Goal: Transaction & Acquisition: Book appointment/travel/reservation

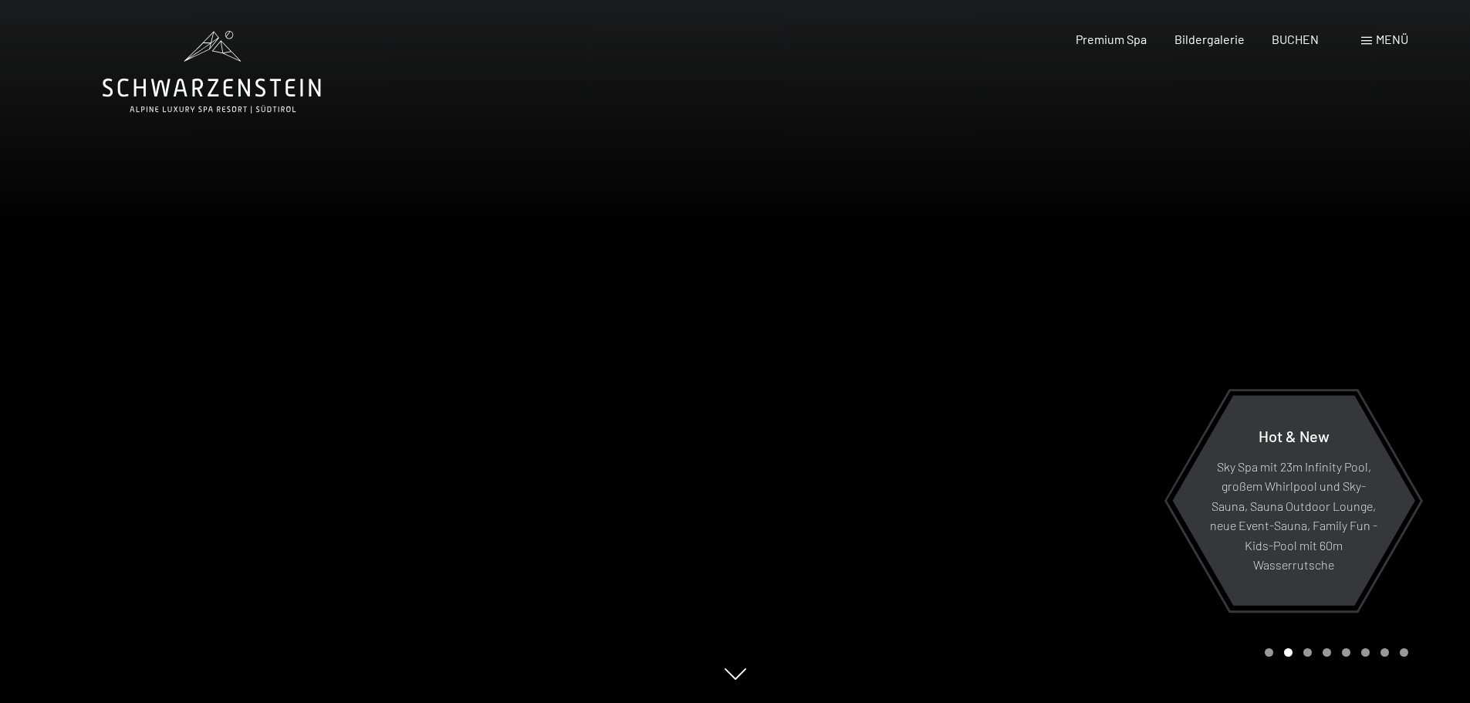
click at [738, 702] on div "Hot & New Sky Spa mit 23m Infinity Pool, großem Whirlpool und Sky-Sauna, Sauna …" at bounding box center [735, 703] width 1265 height 0
click at [738, 681] on div at bounding box center [1102, 351] width 735 height 703
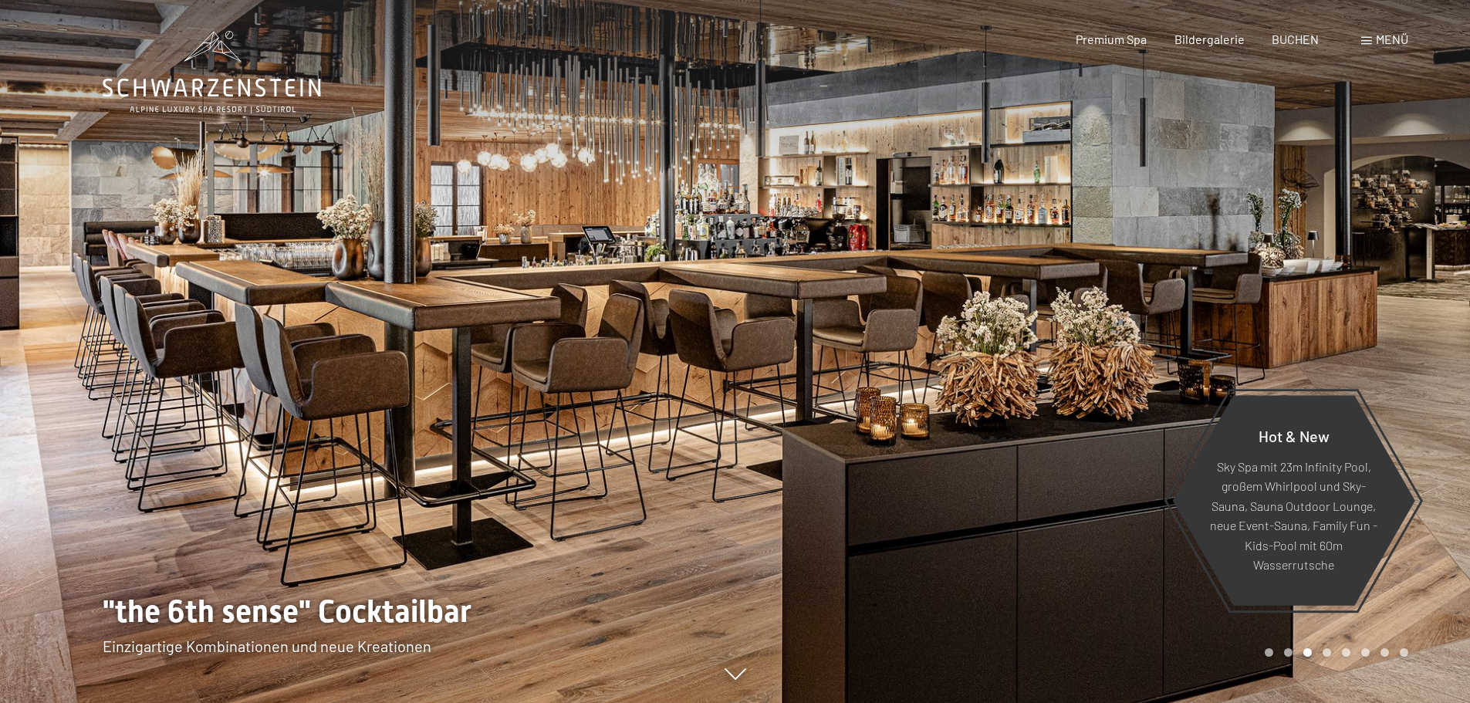
click at [736, 702] on div "Hot & New Sky Spa mit 23m Infinity Pool, großem Whirlpool und Sky-Sauna, Sauna …" at bounding box center [735, 703] width 1265 height 0
click at [727, 677] on icon at bounding box center [735, 676] width 22 height 12
click at [1295, 39] on span "BUCHEN" at bounding box center [1295, 36] width 47 height 15
click at [1288, 41] on span "BUCHEN" at bounding box center [1295, 36] width 47 height 15
click at [1288, 37] on span "BUCHEN" at bounding box center [1295, 36] width 47 height 15
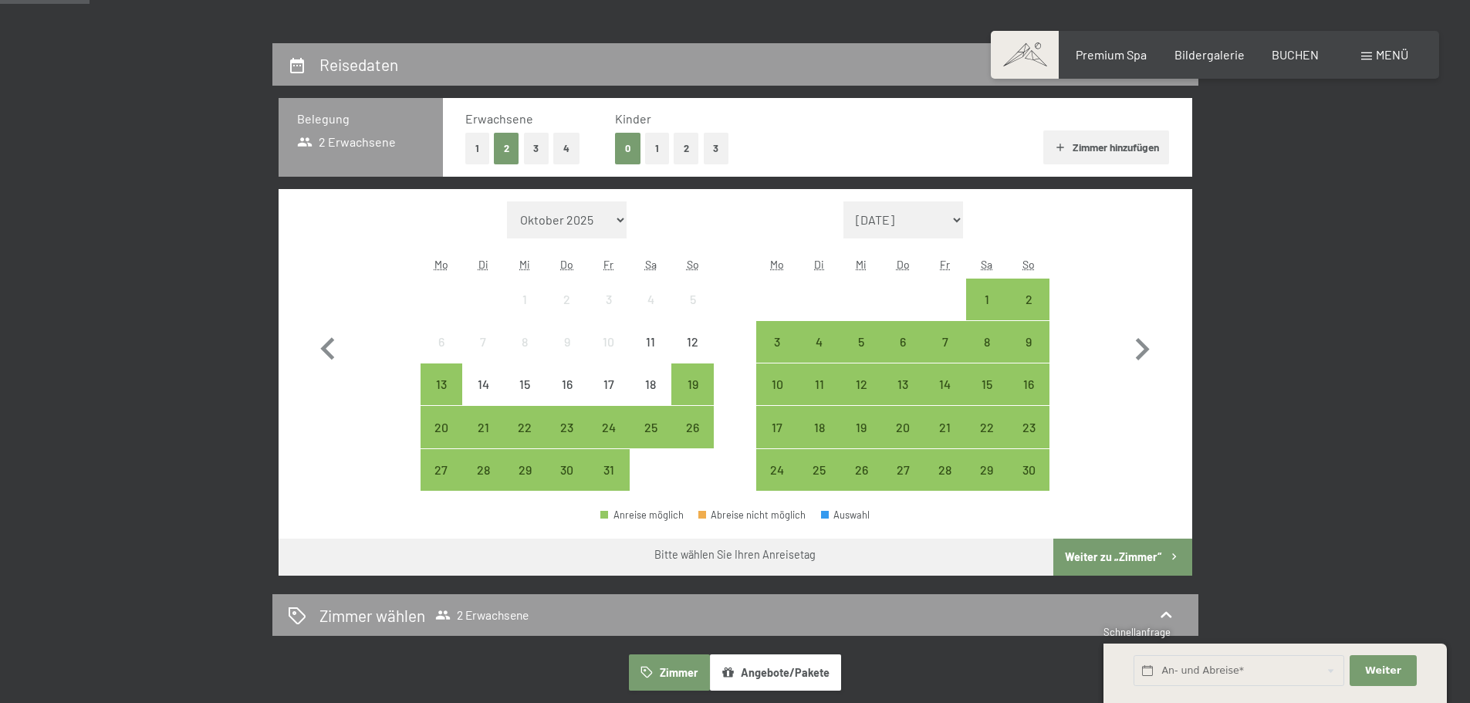
scroll to position [332, 0]
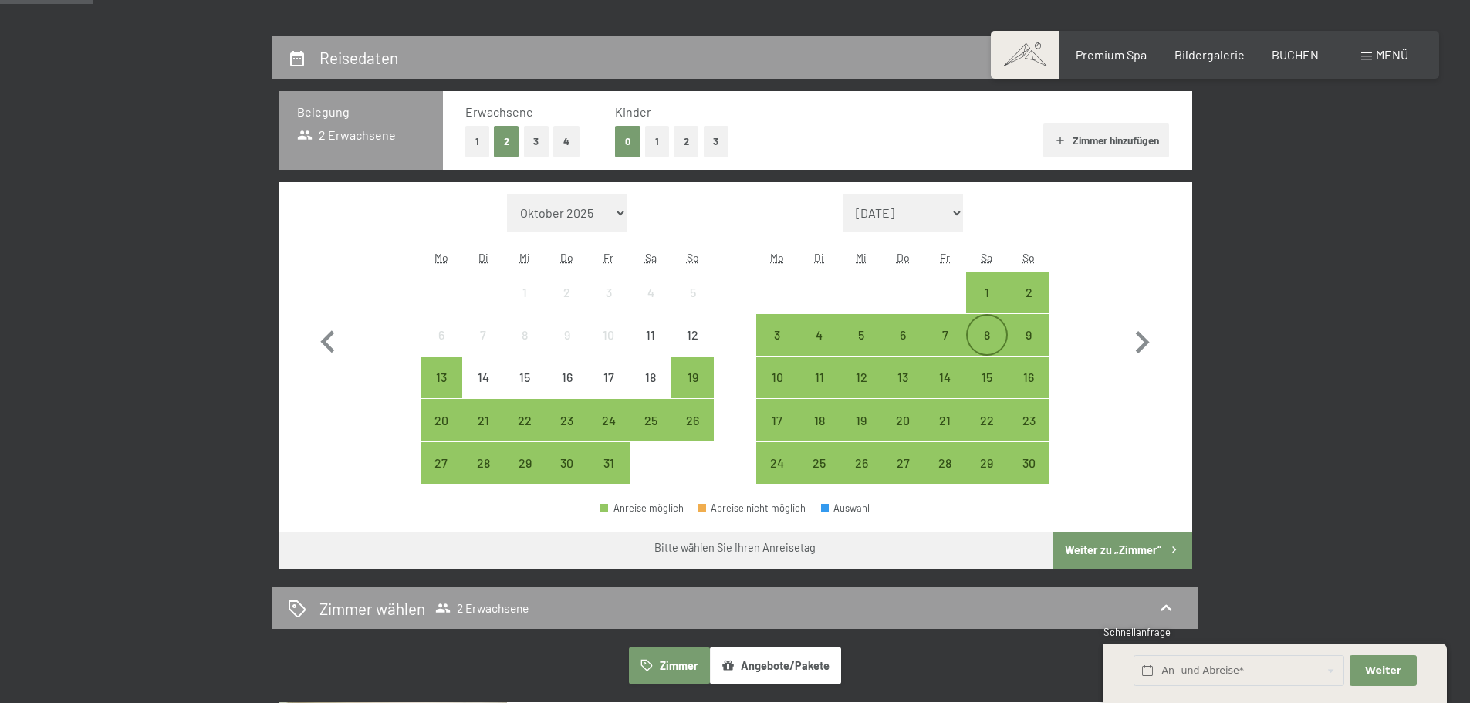
click at [980, 333] on div "8" at bounding box center [987, 348] width 39 height 39
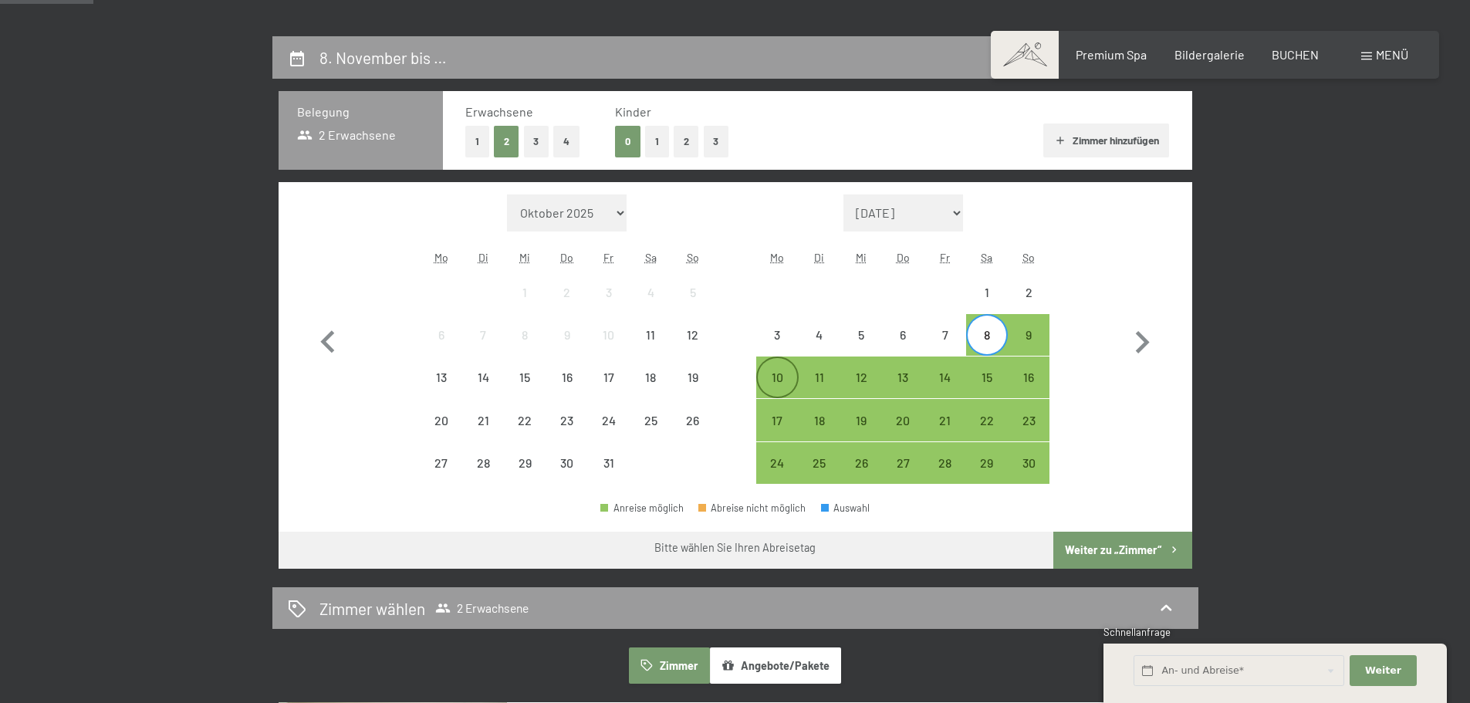
click at [781, 380] on div "10" at bounding box center [777, 390] width 39 height 39
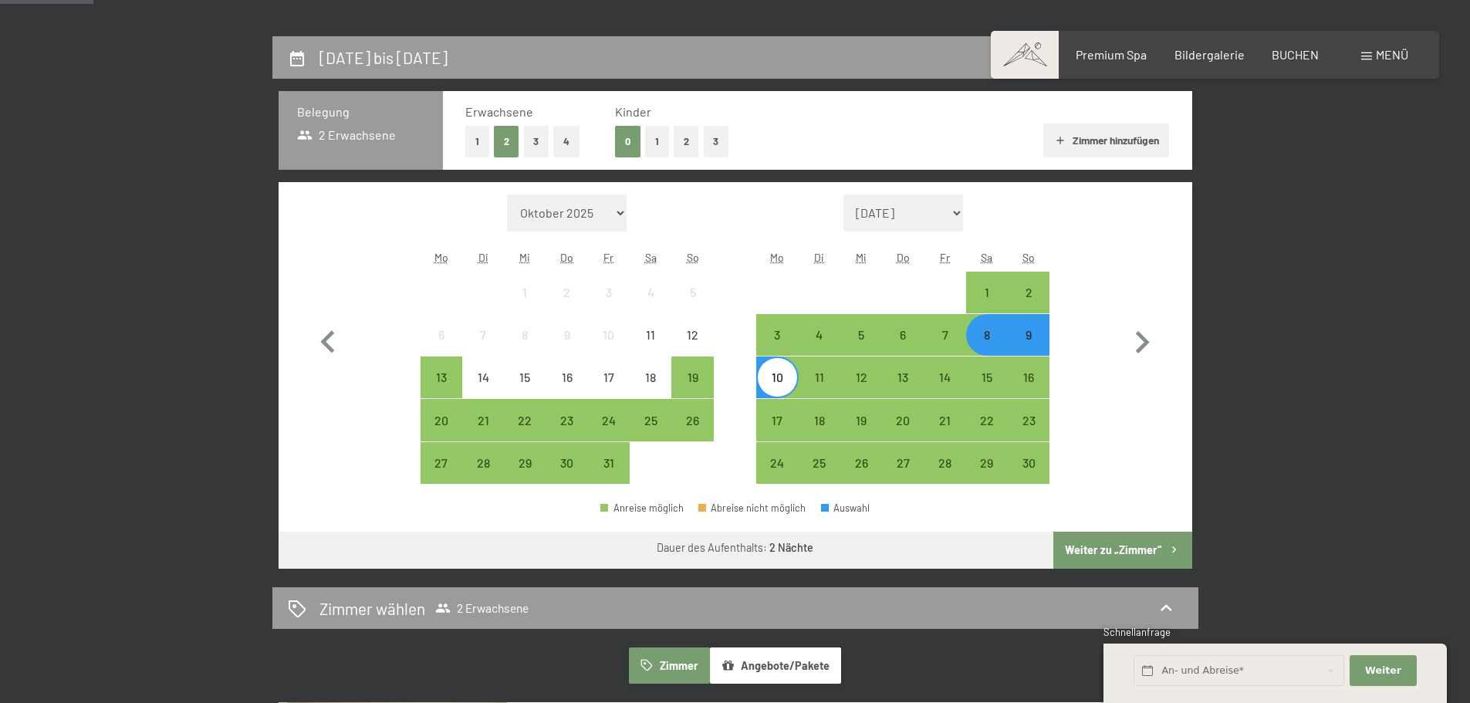
click at [1079, 144] on button "Zimmer hinzufügen" at bounding box center [1106, 140] width 126 height 34
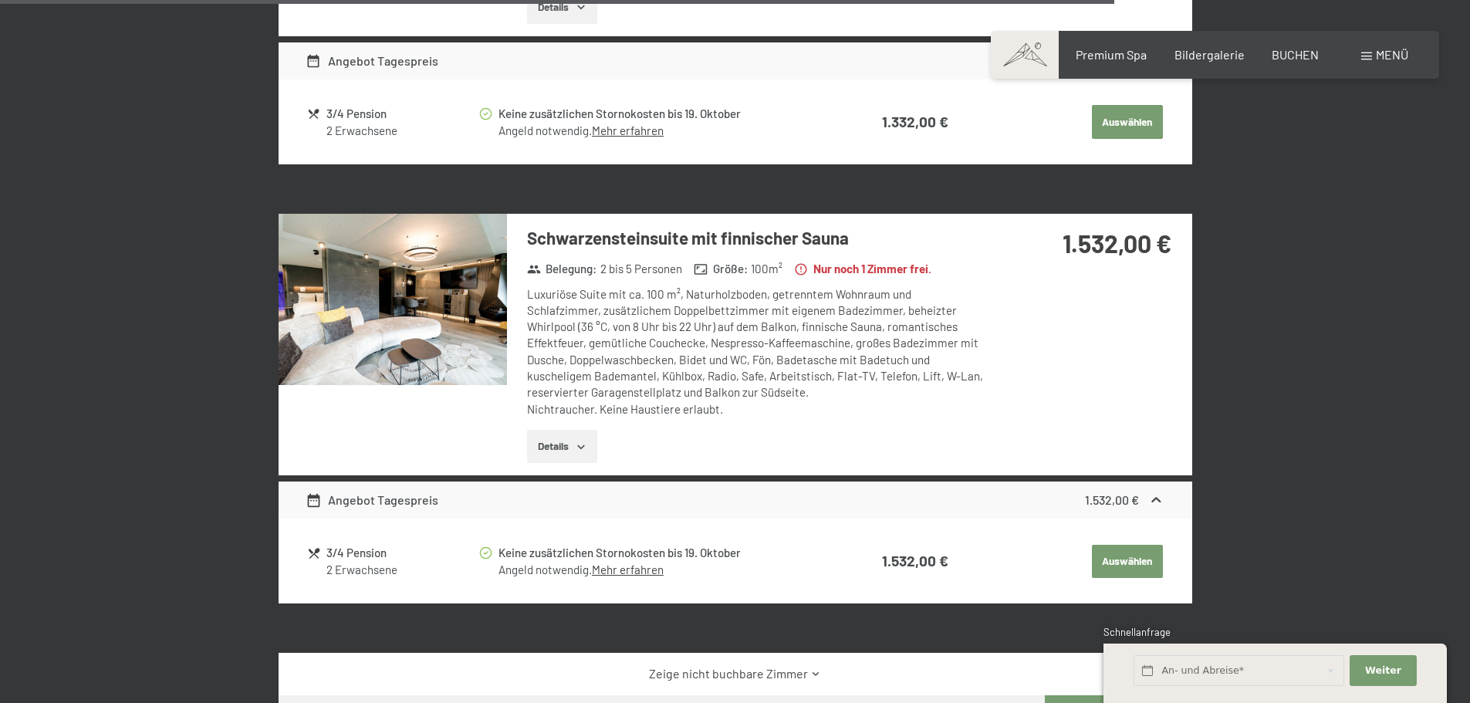
scroll to position [3910, 0]
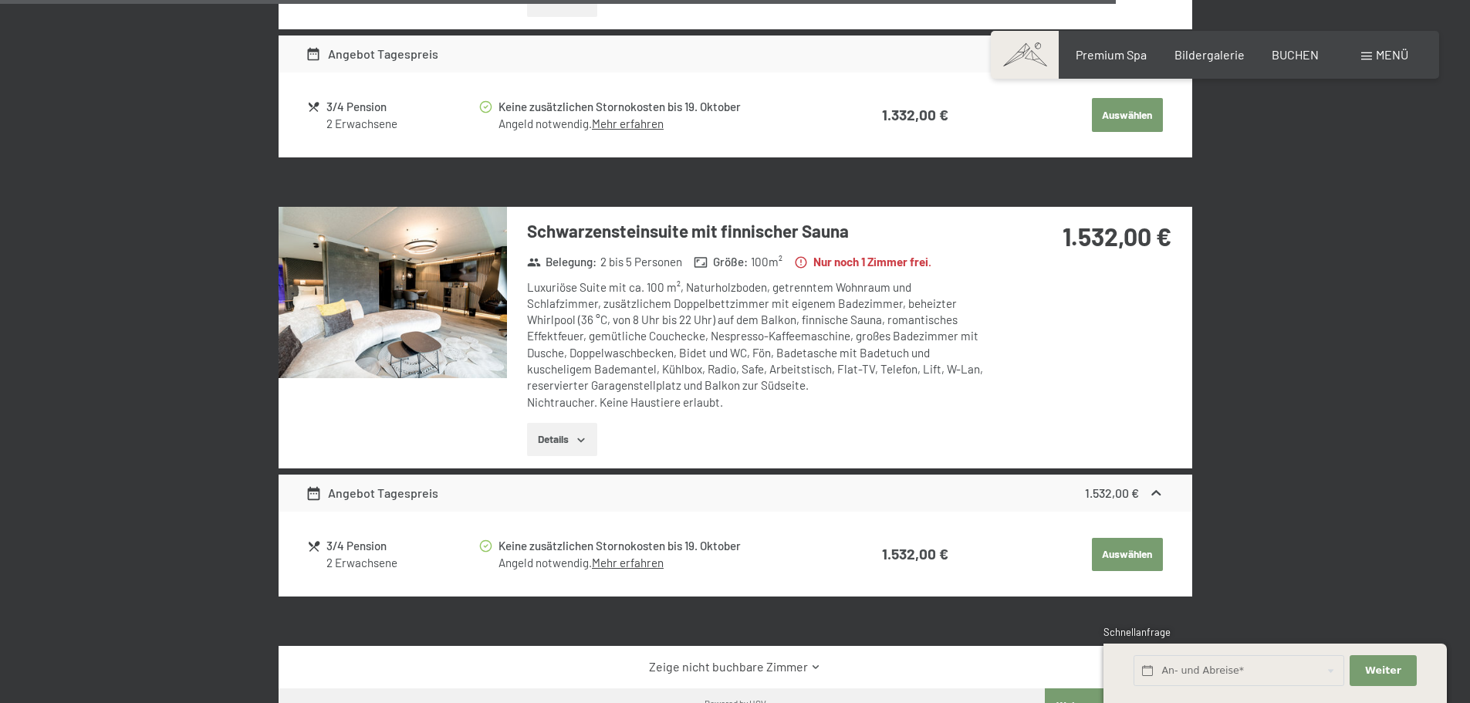
click at [562, 423] on button "Details" at bounding box center [562, 440] width 70 height 34
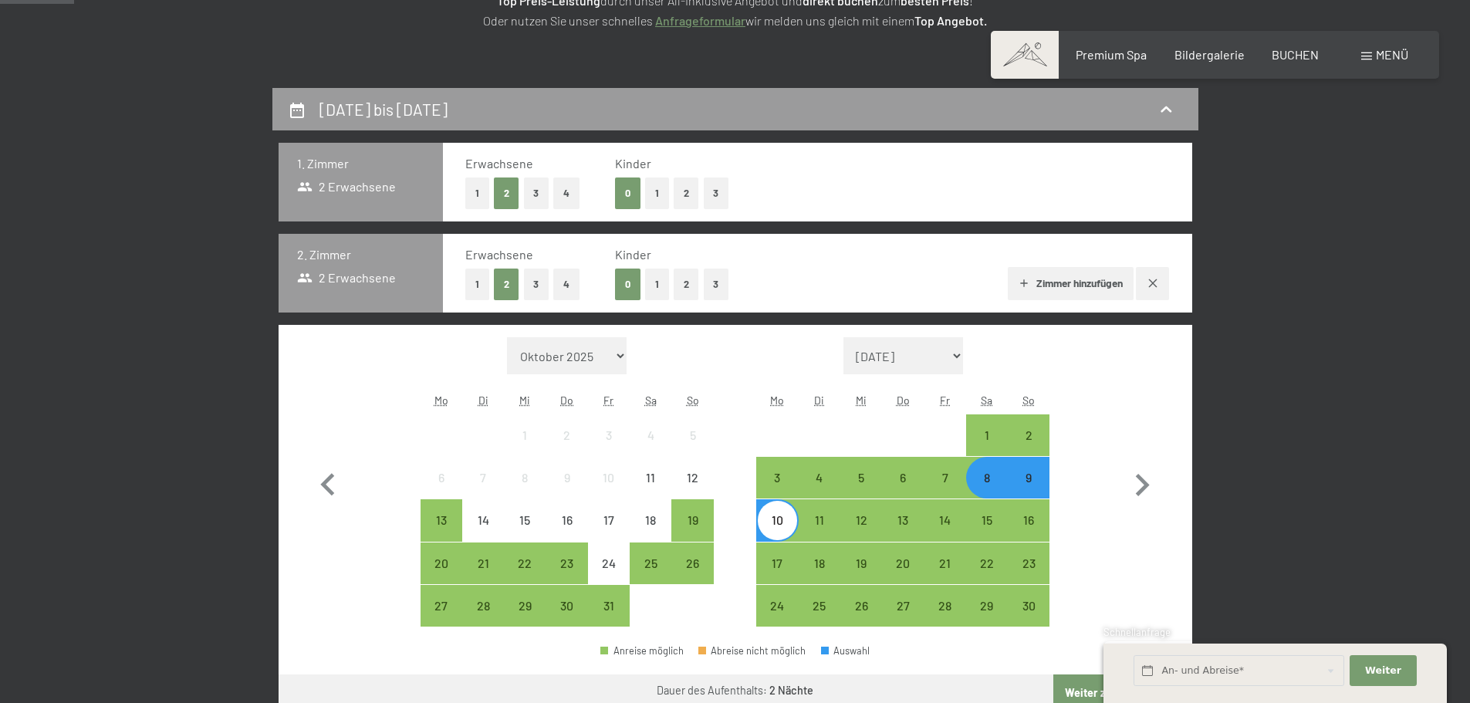
scroll to position [273, 0]
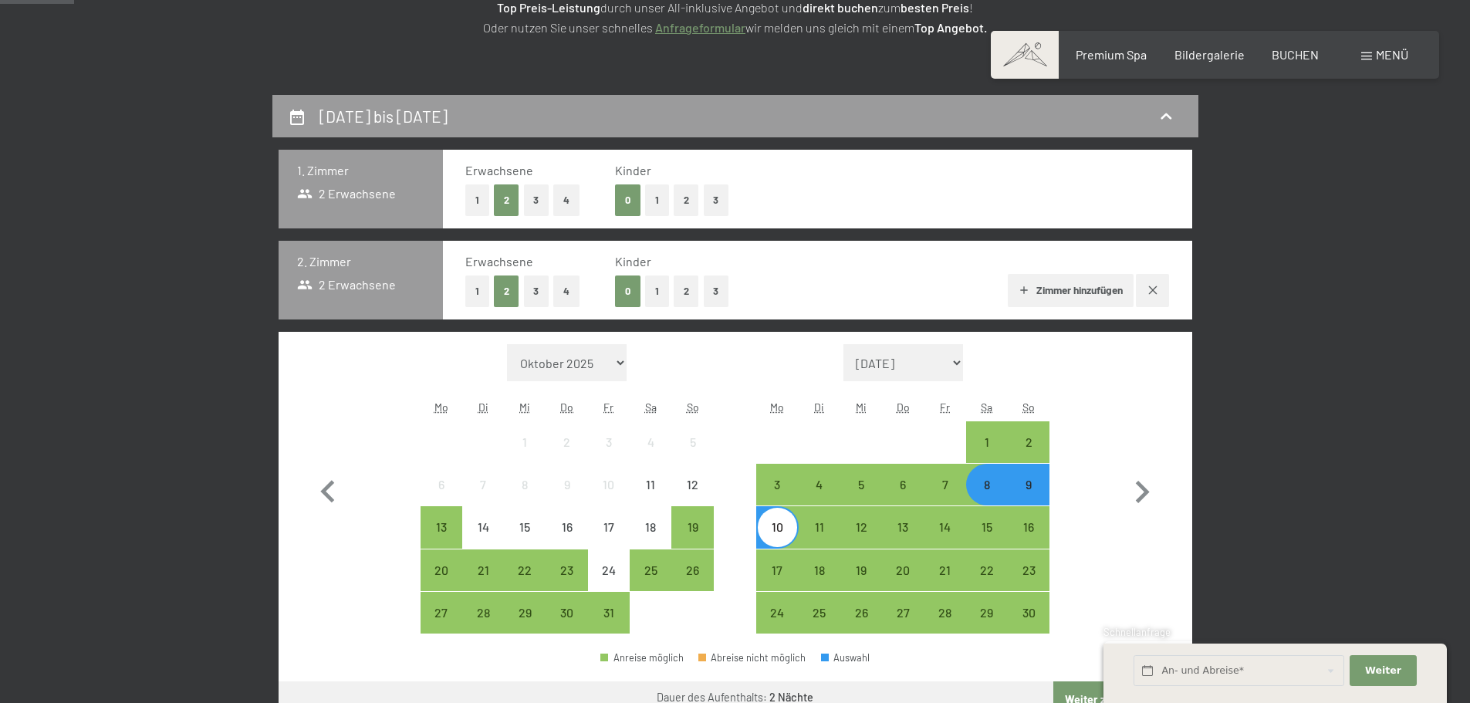
click at [1154, 288] on icon "button" at bounding box center [1153, 290] width 12 height 12
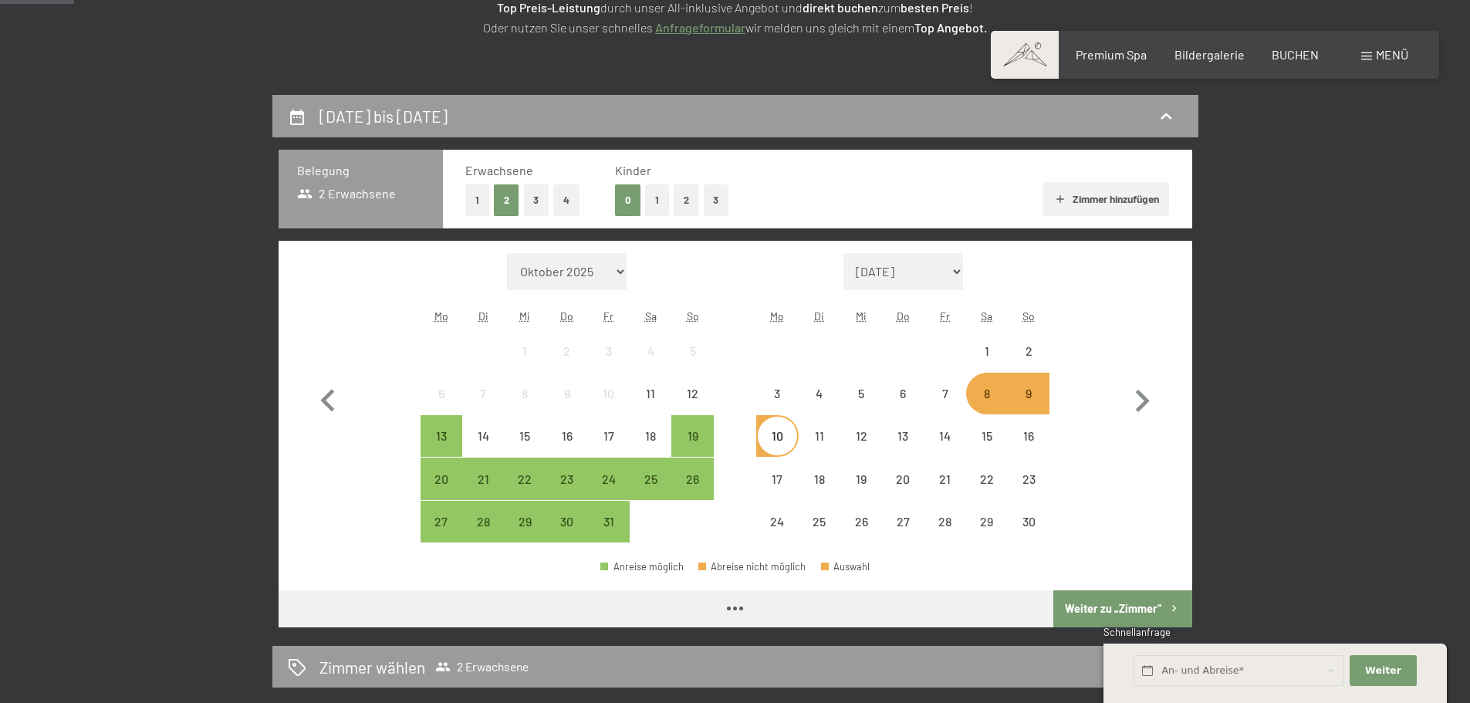
click at [562, 185] on button "4" at bounding box center [566, 200] width 26 height 32
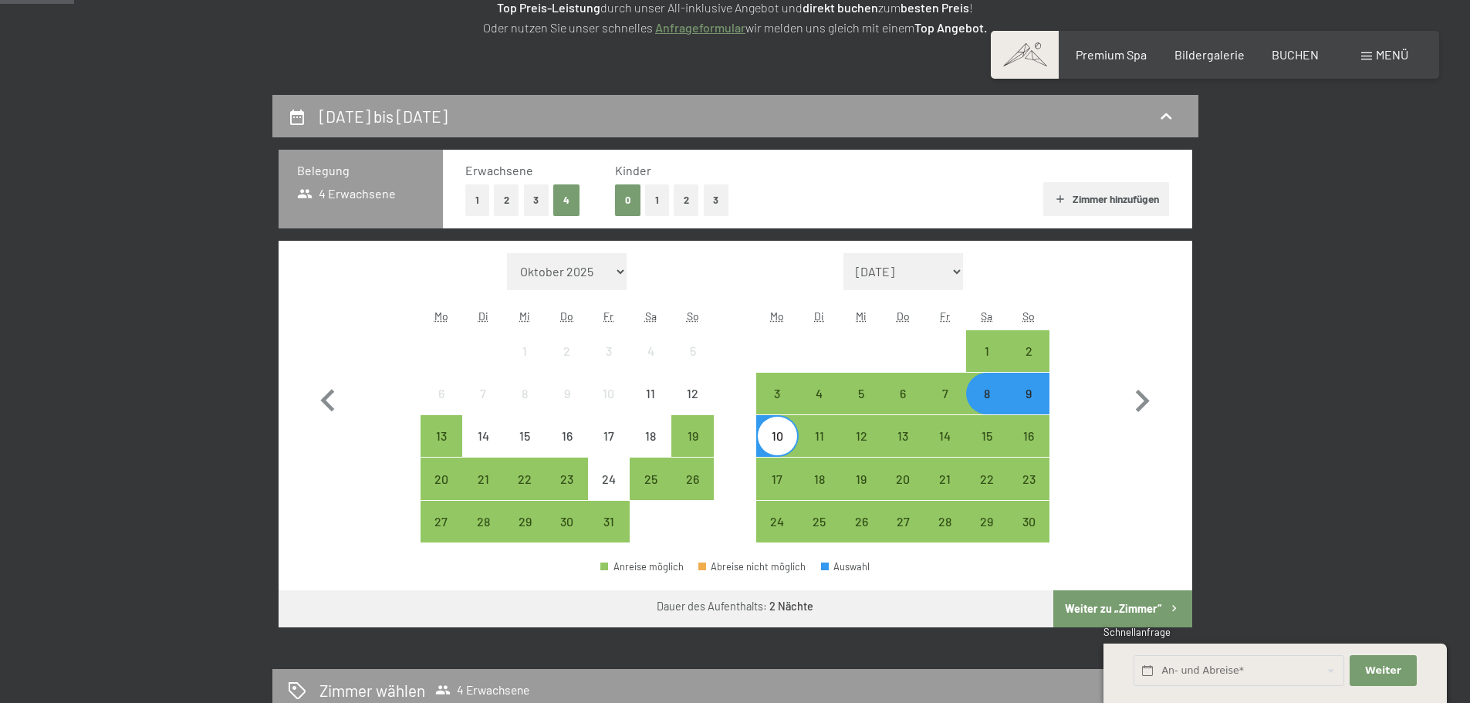
click at [1153, 606] on button "Weiter zu „Zimmer“" at bounding box center [1122, 608] width 138 height 37
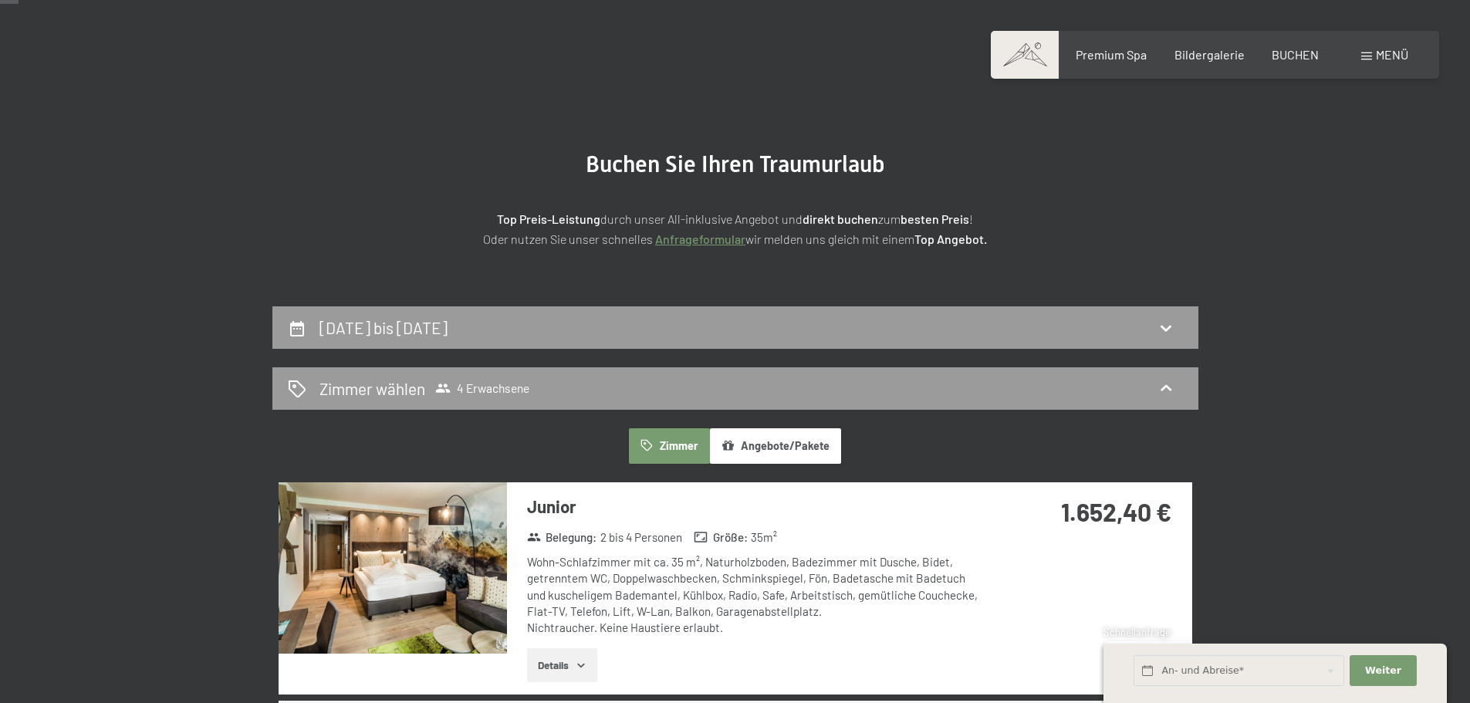
scroll to position [46, 0]
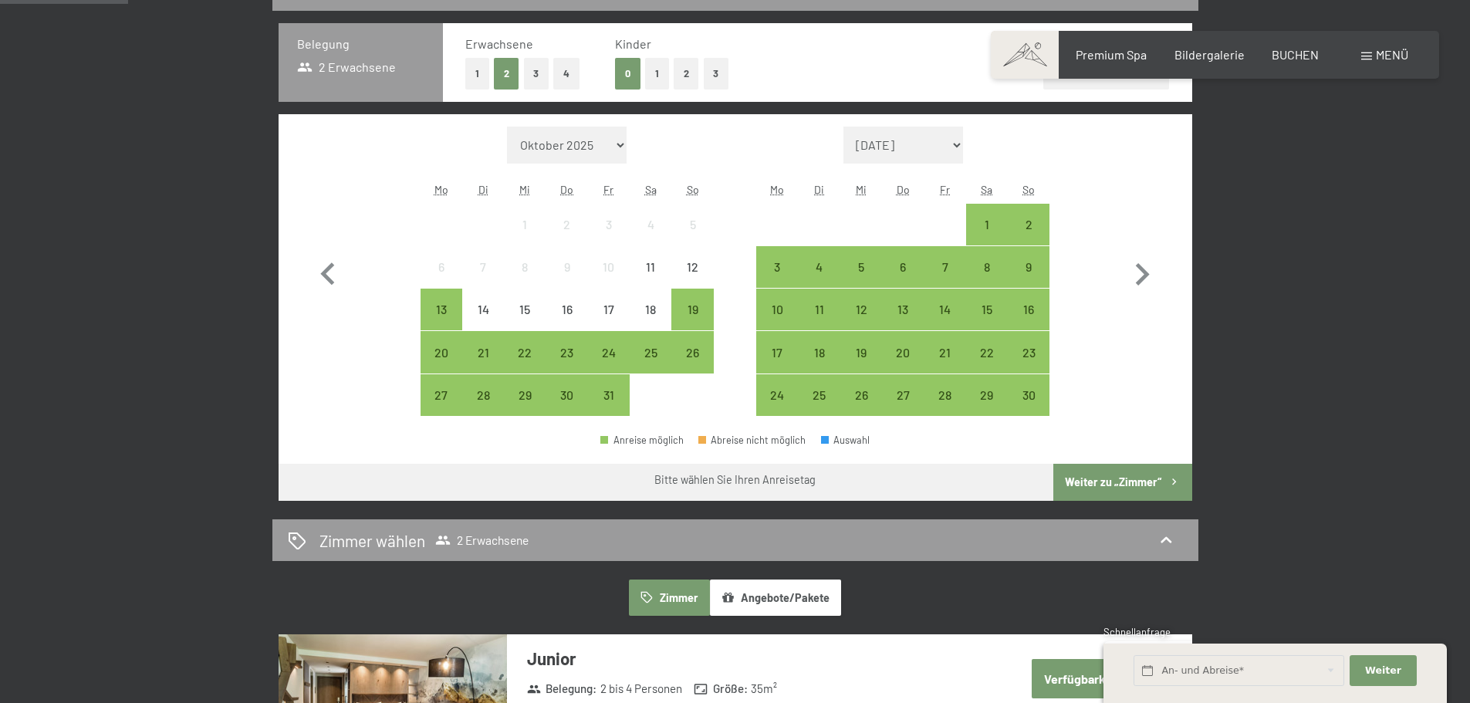
scroll to position [481, 0]
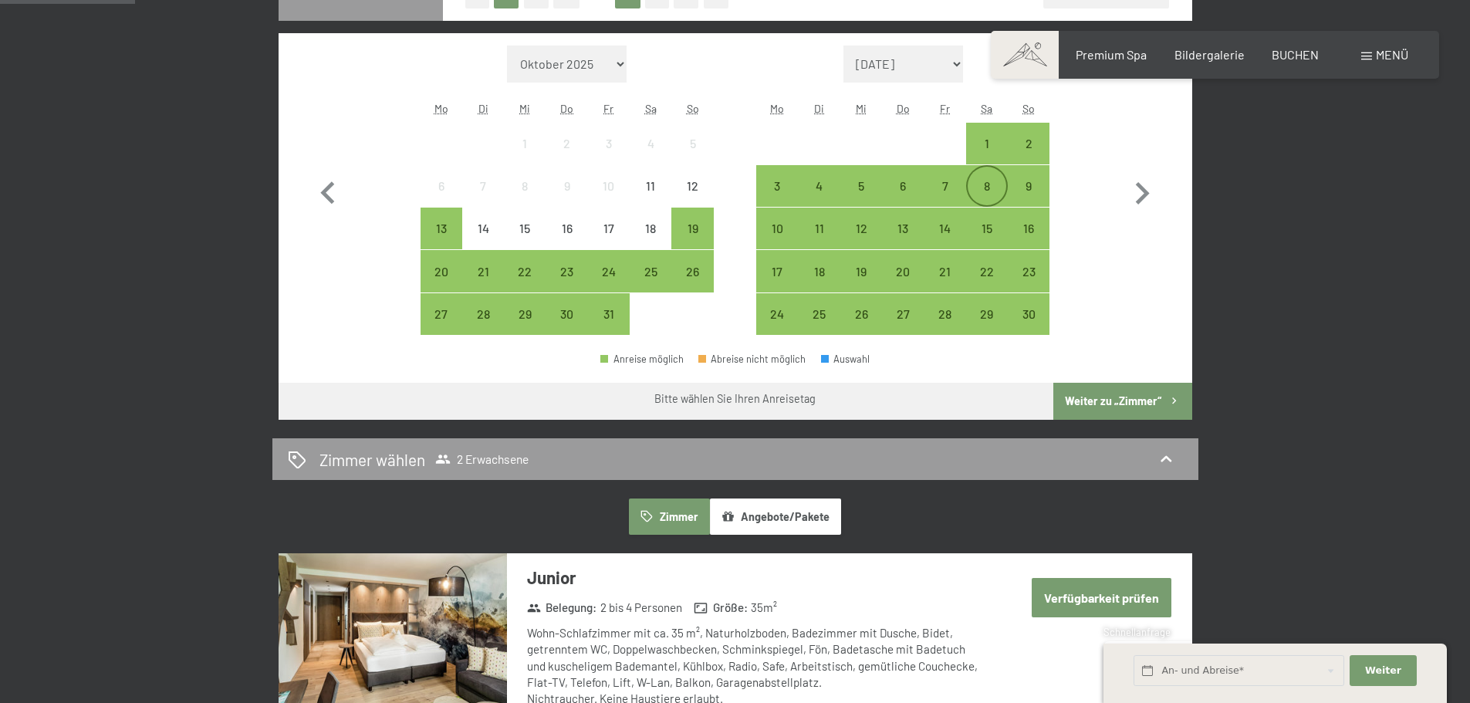
click at [986, 186] on div "8" at bounding box center [987, 199] width 39 height 39
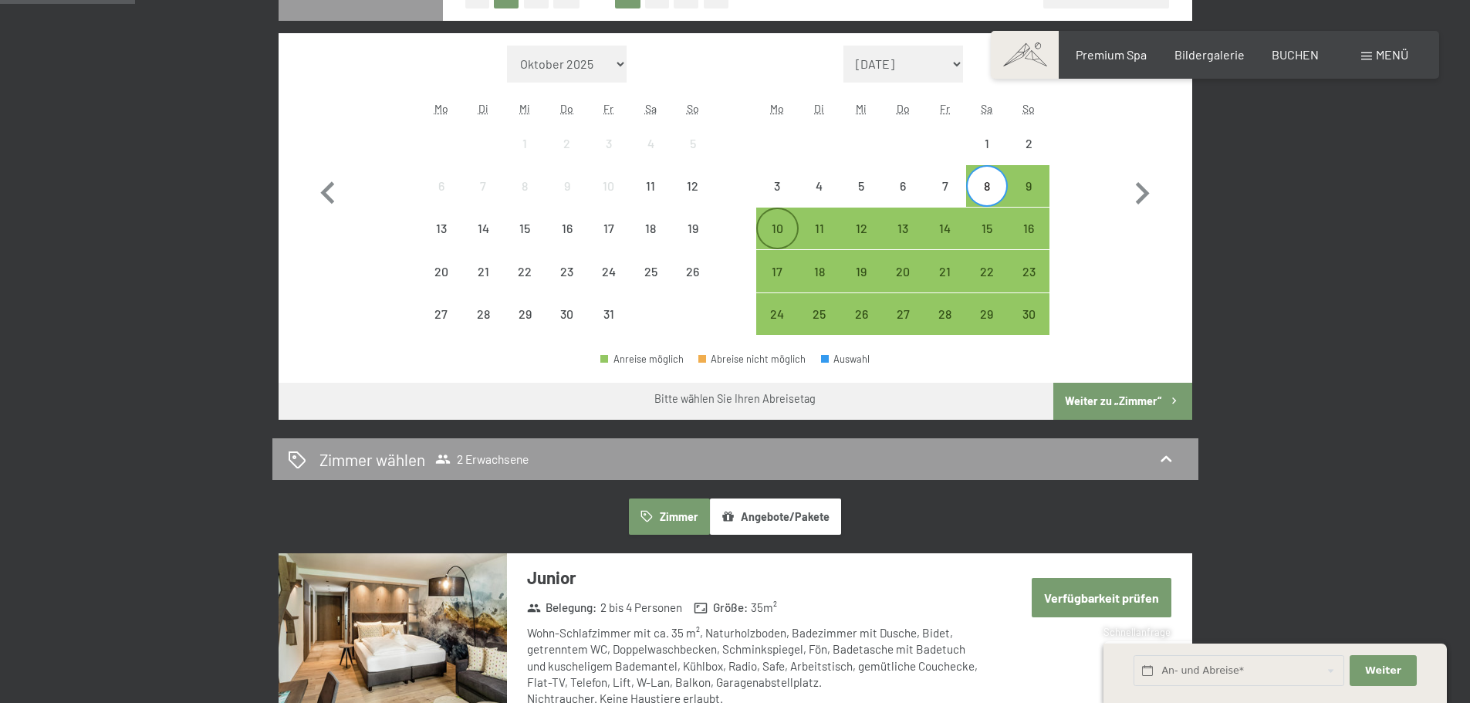
click at [773, 232] on div "10" at bounding box center [777, 241] width 39 height 39
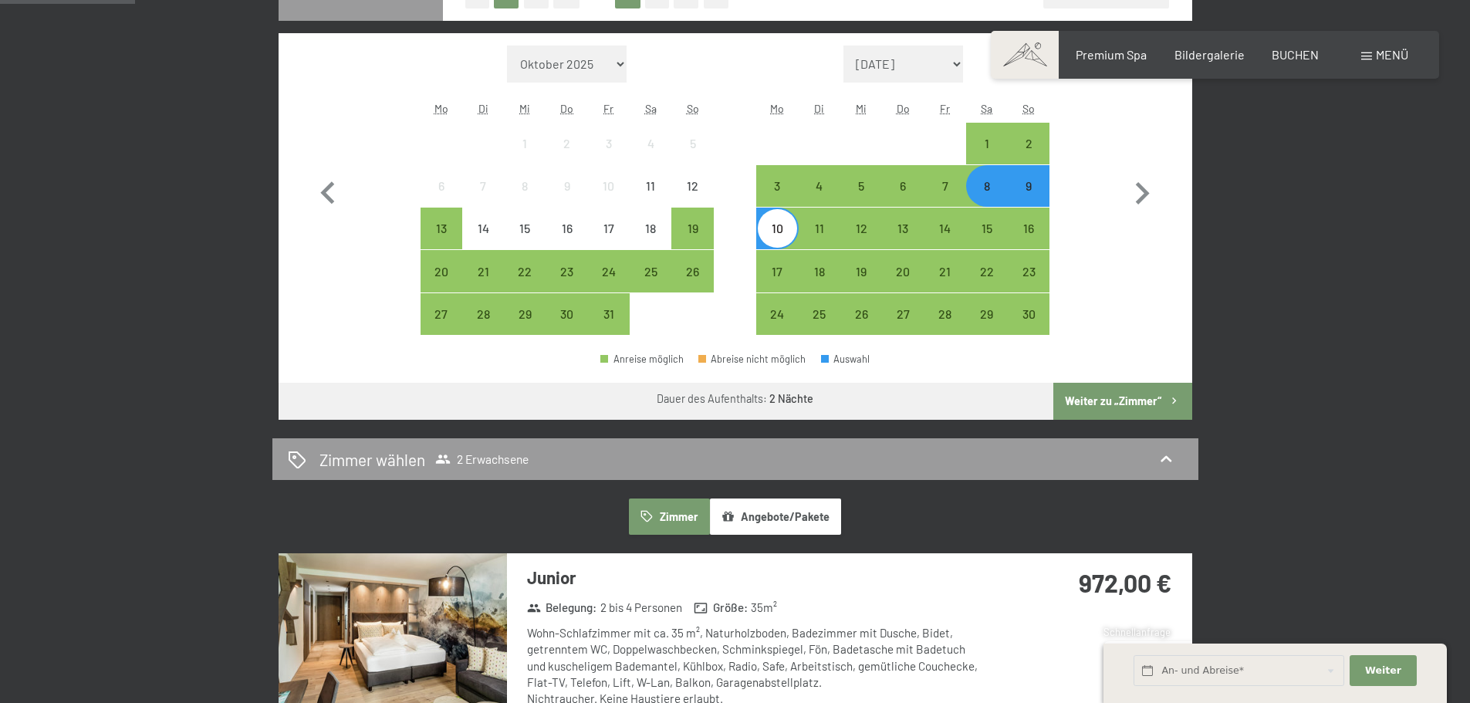
click at [1095, 396] on button "Weiter zu „Zimmer“" at bounding box center [1122, 401] width 138 height 37
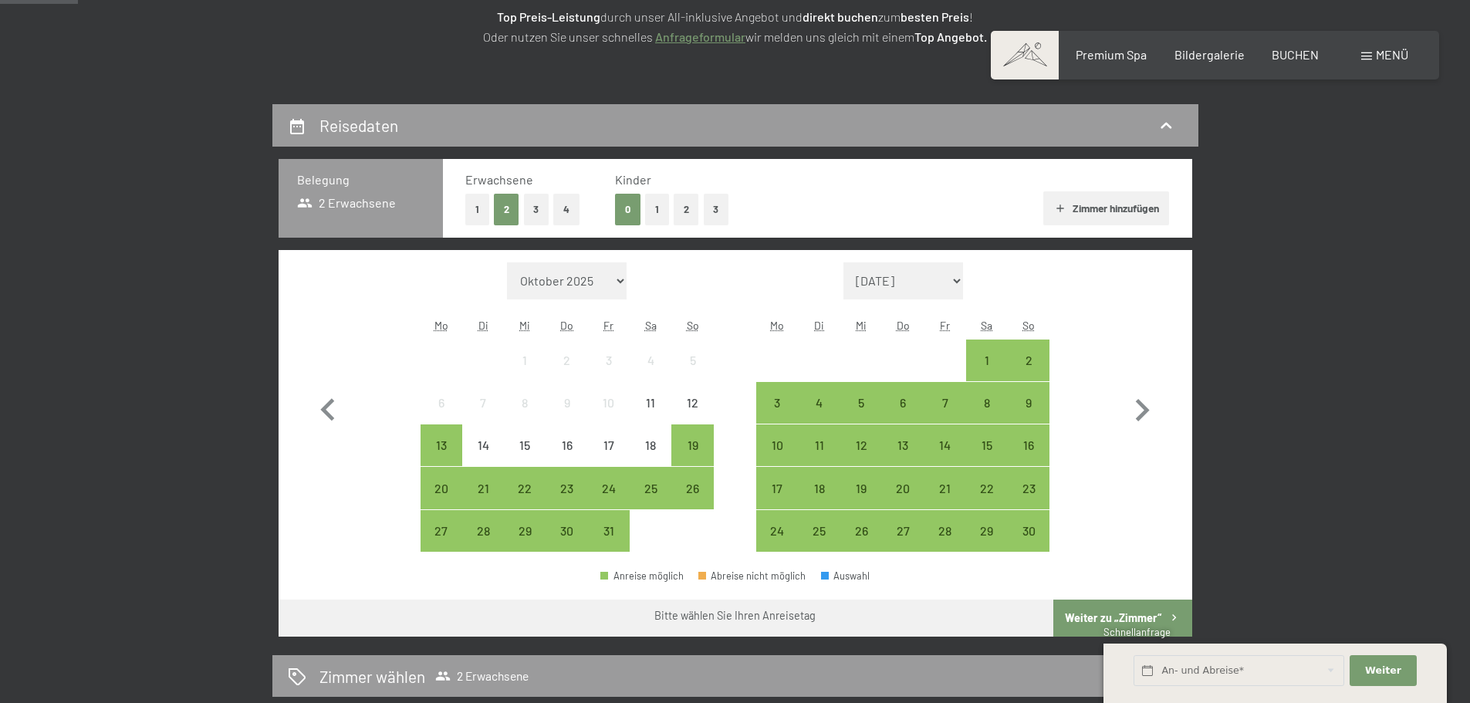
scroll to position [278, 0]
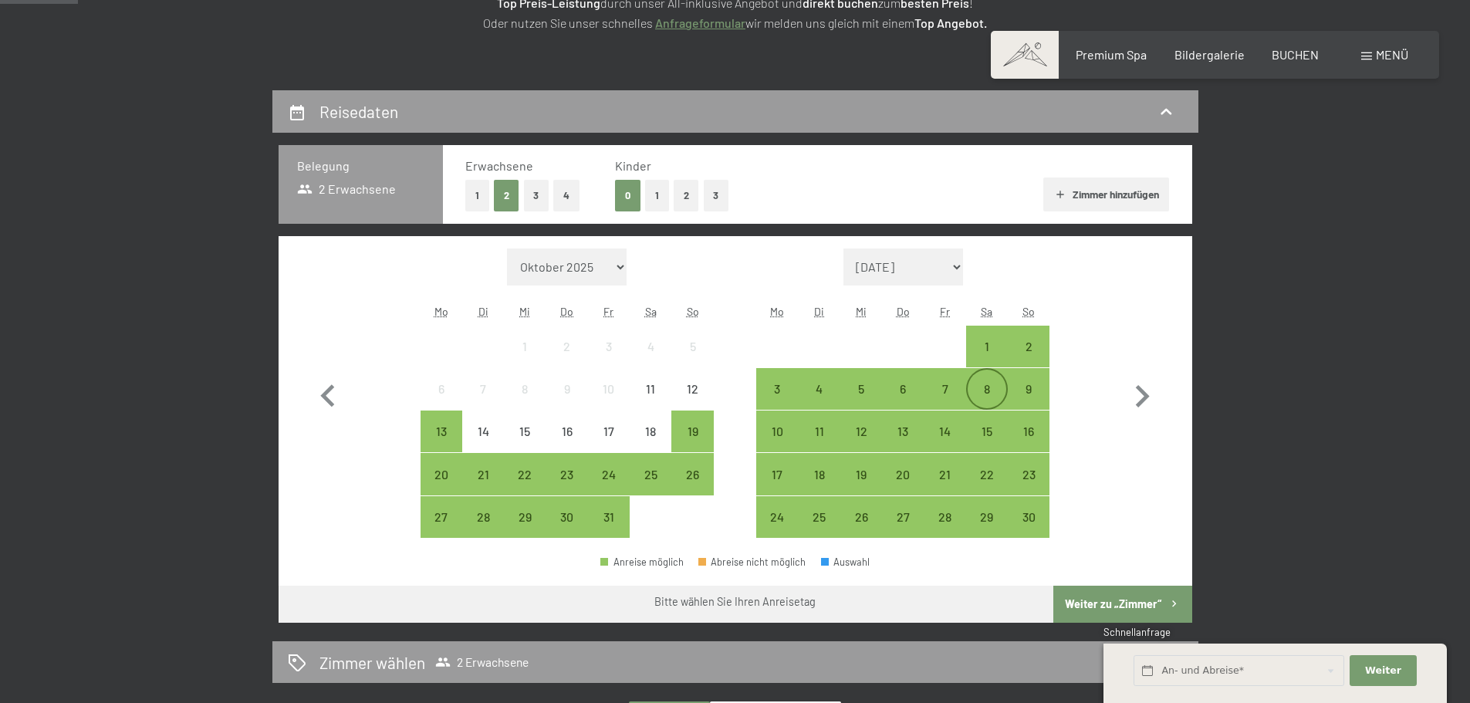
click at [986, 391] on div "8" at bounding box center [987, 402] width 39 height 39
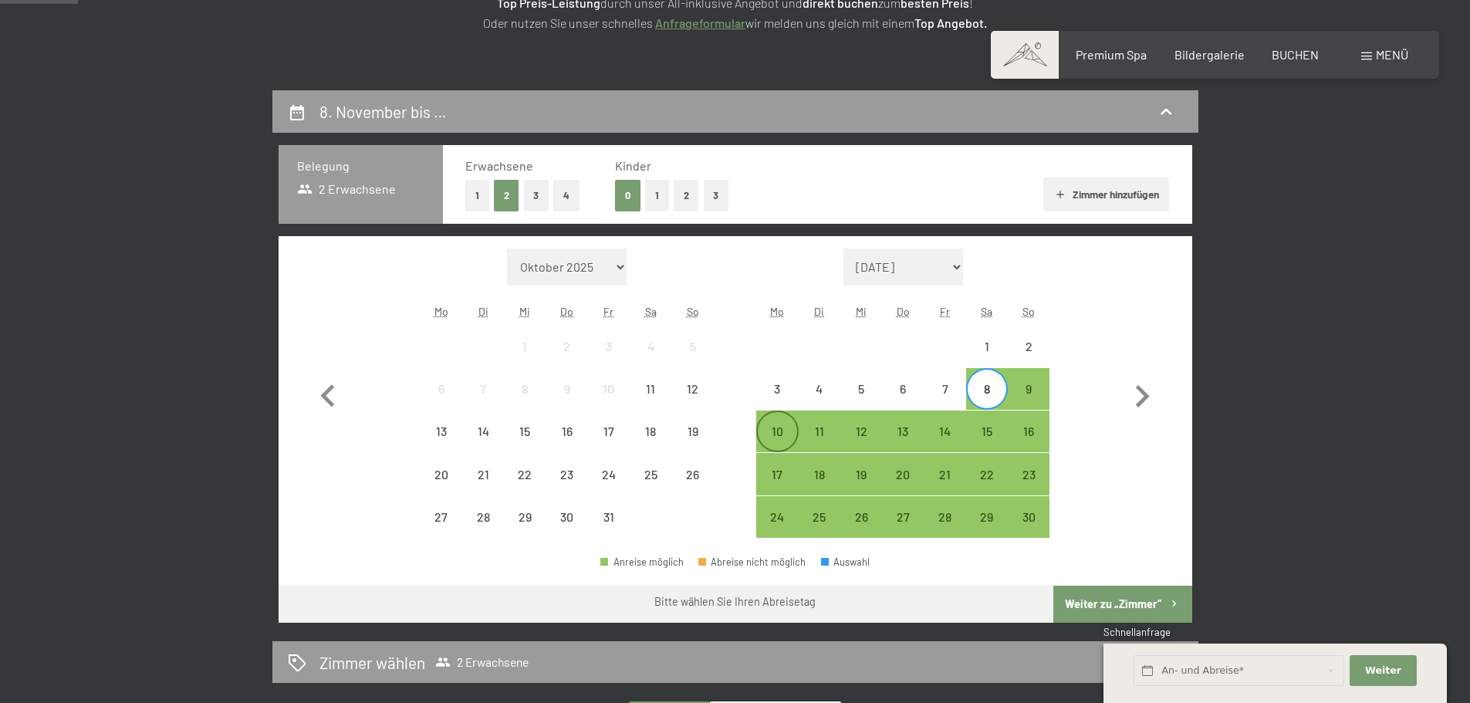
click at [782, 431] on div "10" at bounding box center [777, 444] width 39 height 39
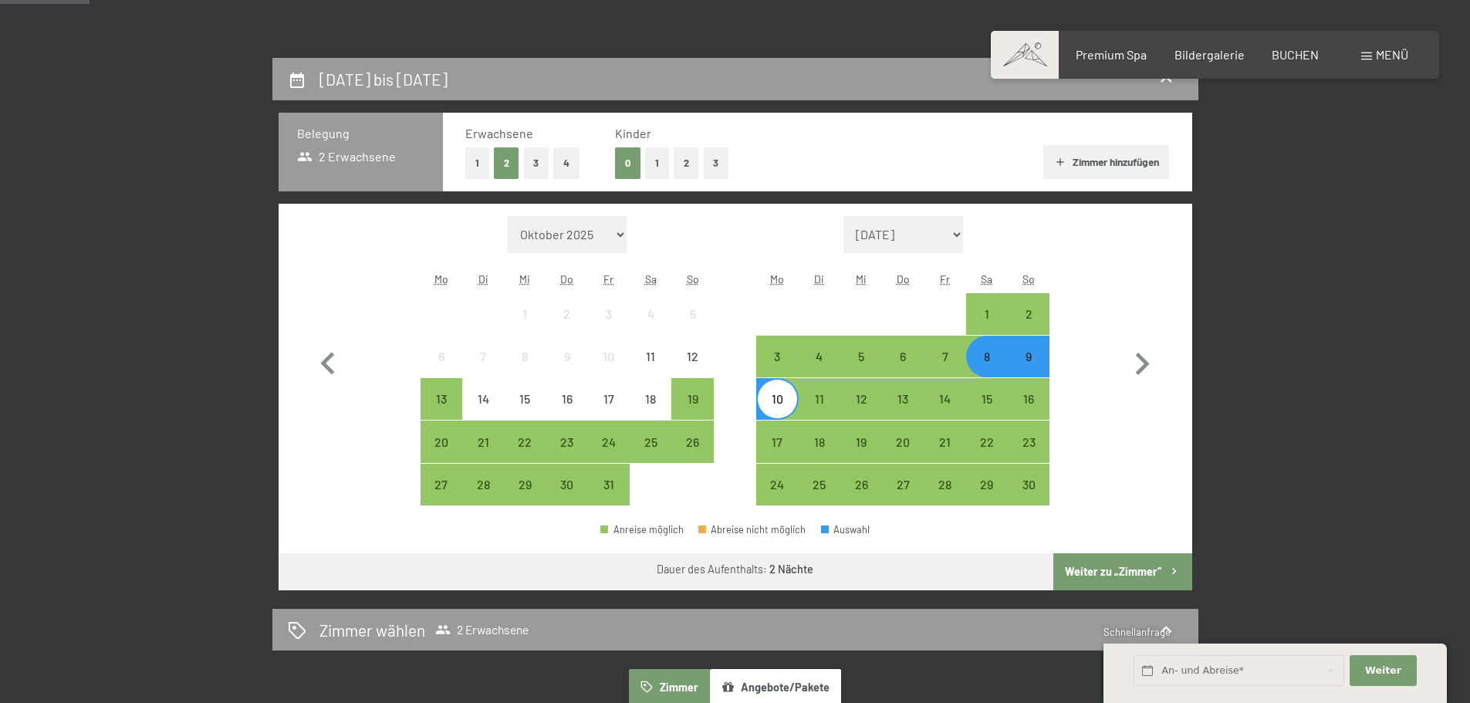
scroll to position [304, 0]
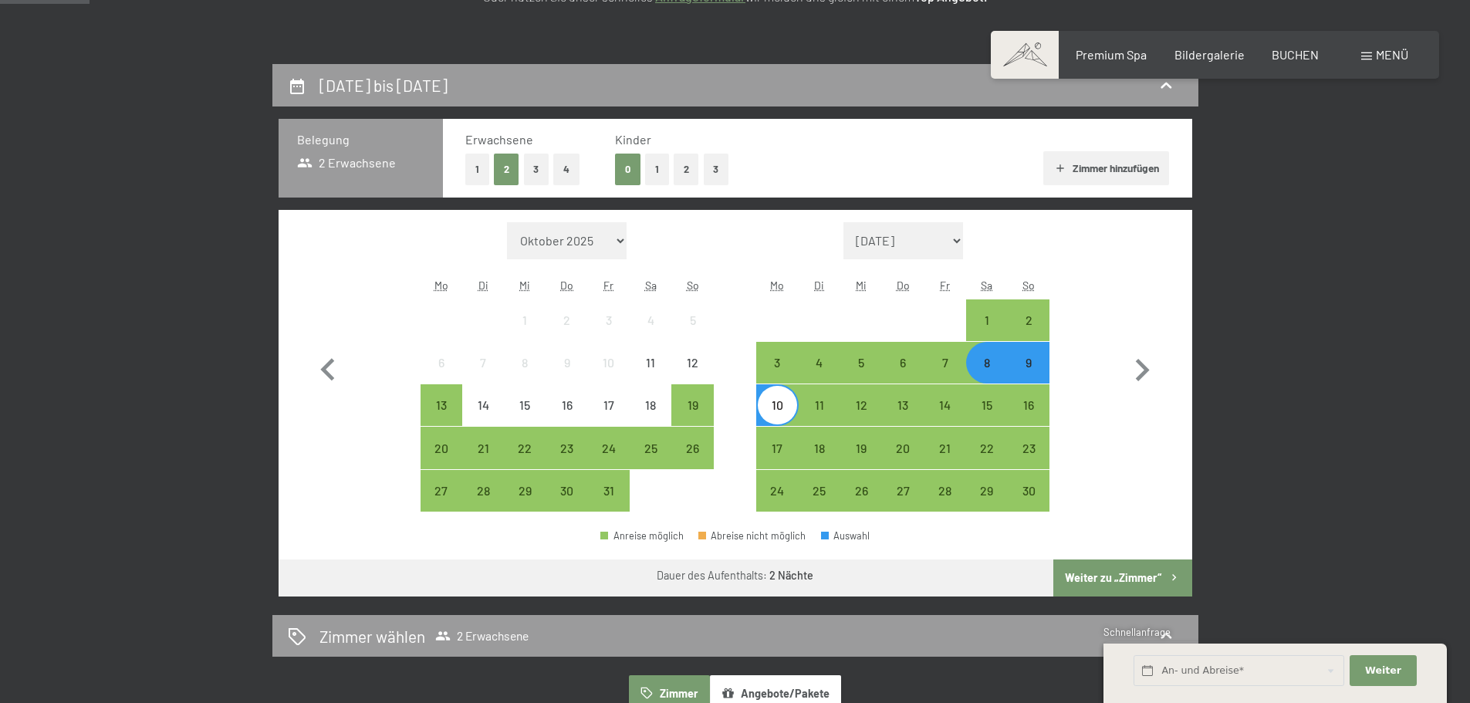
click at [1089, 159] on button "Zimmer hinzufügen" at bounding box center [1106, 168] width 126 height 34
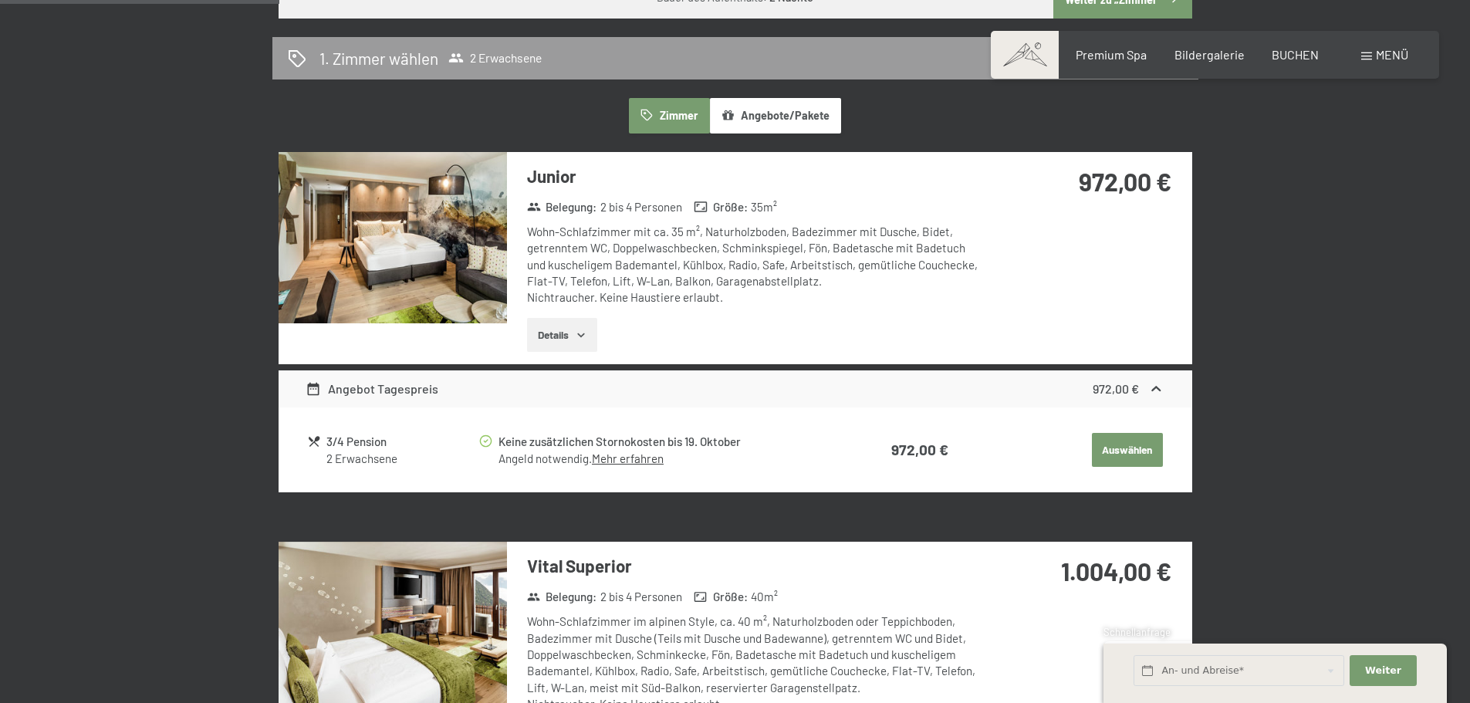
scroll to position [979, 0]
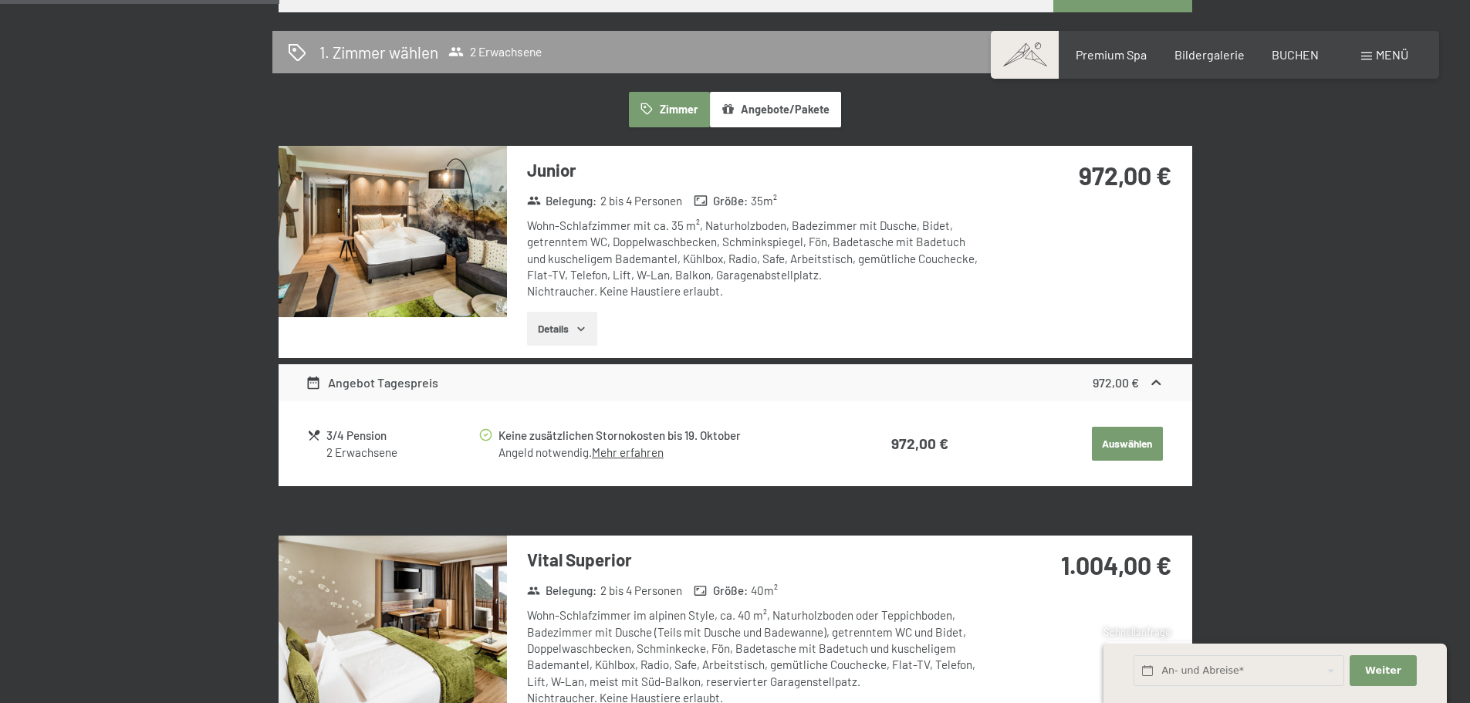
click at [1121, 444] on button "Auswählen" at bounding box center [1127, 444] width 71 height 34
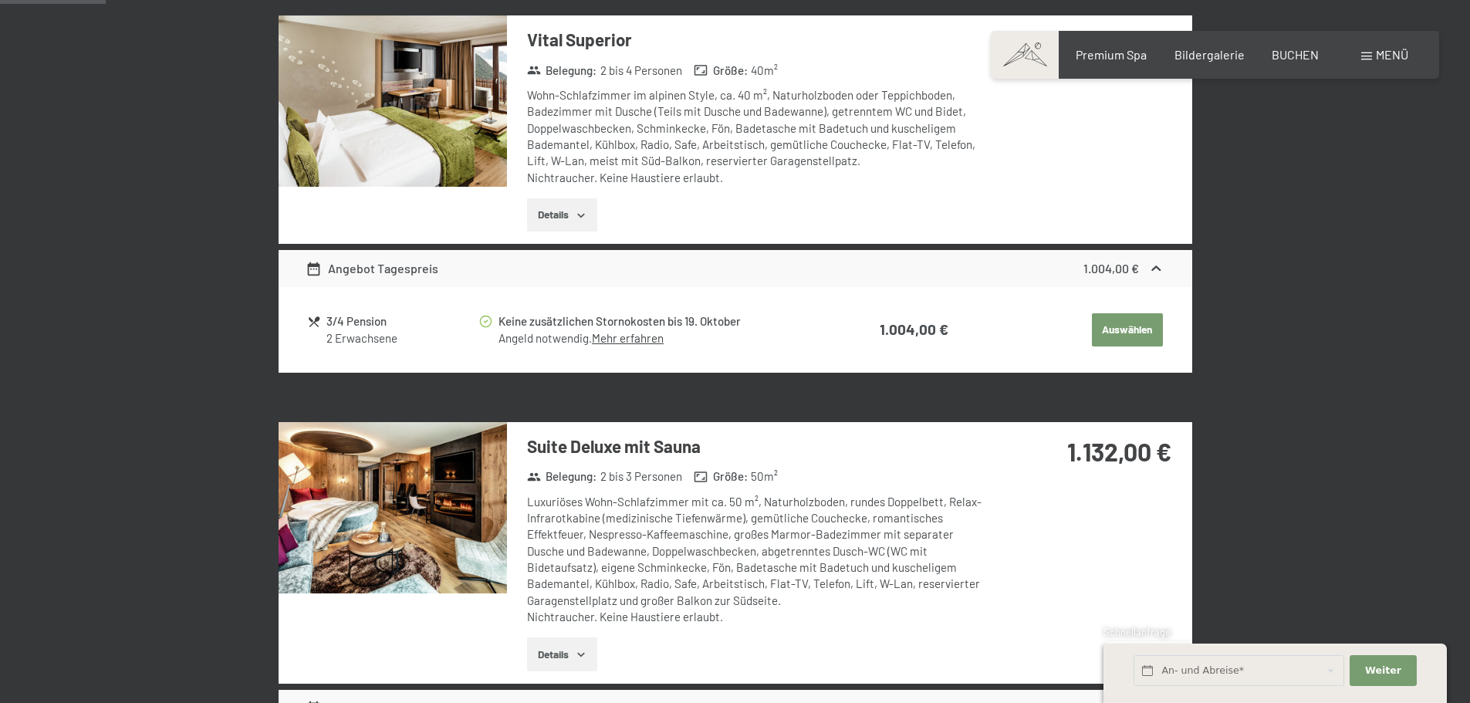
scroll to position [368, 0]
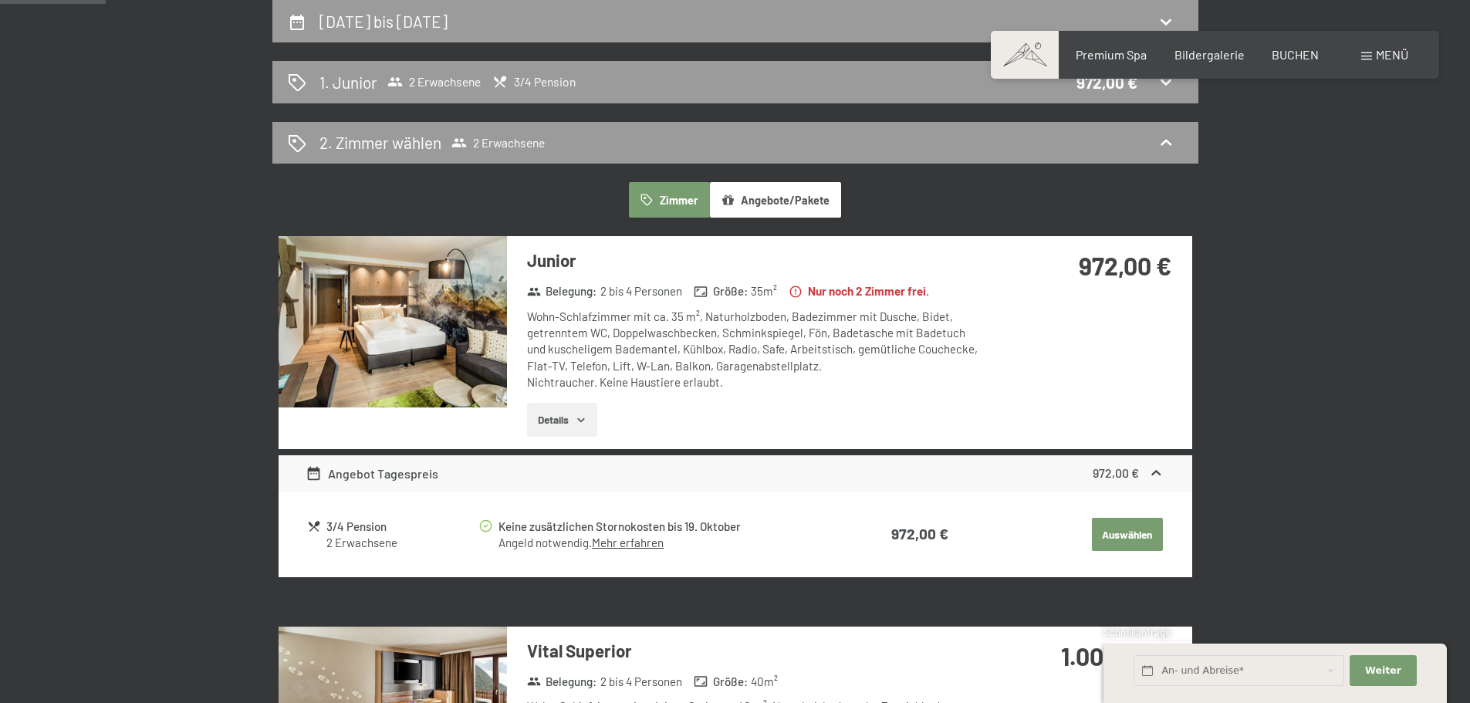
click at [1122, 536] on button "Auswählen" at bounding box center [1127, 535] width 71 height 34
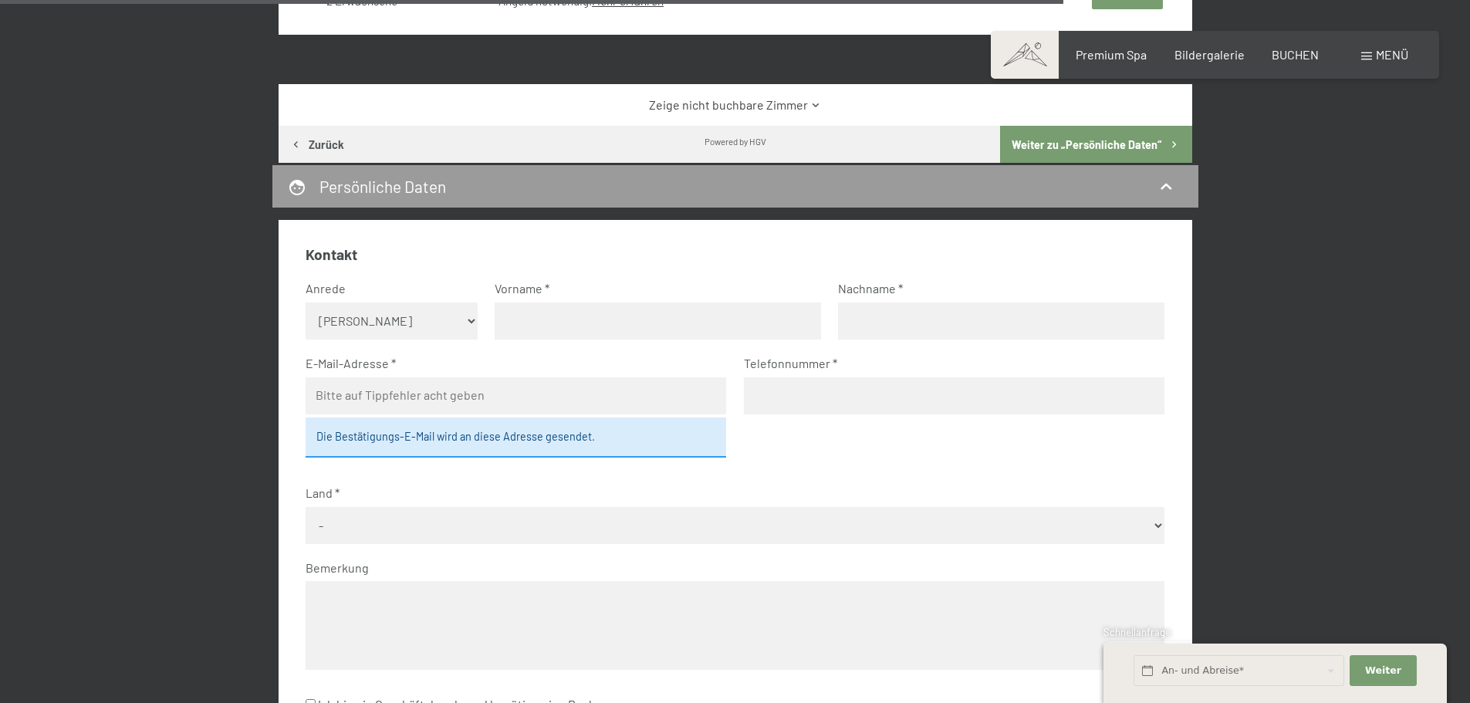
scroll to position [3937, 0]
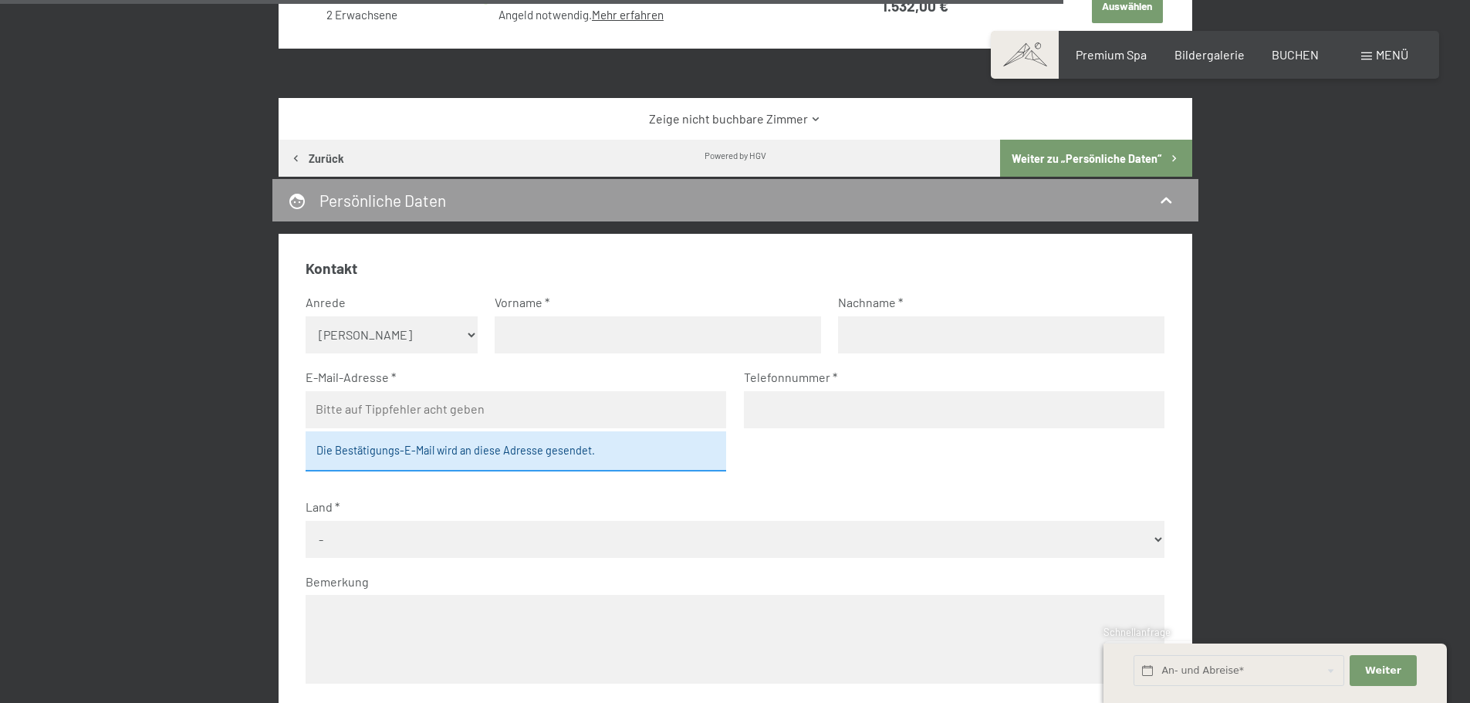
click at [452, 340] on select "Keine Angabe Frau [PERSON_NAME]" at bounding box center [392, 334] width 172 height 37
select select "f"
click at [306, 316] on select "Keine Angabe Frau [PERSON_NAME]" at bounding box center [392, 334] width 172 height 37
click at [569, 326] on input "text" at bounding box center [658, 334] width 326 height 37
type input "[PERSON_NAME]"
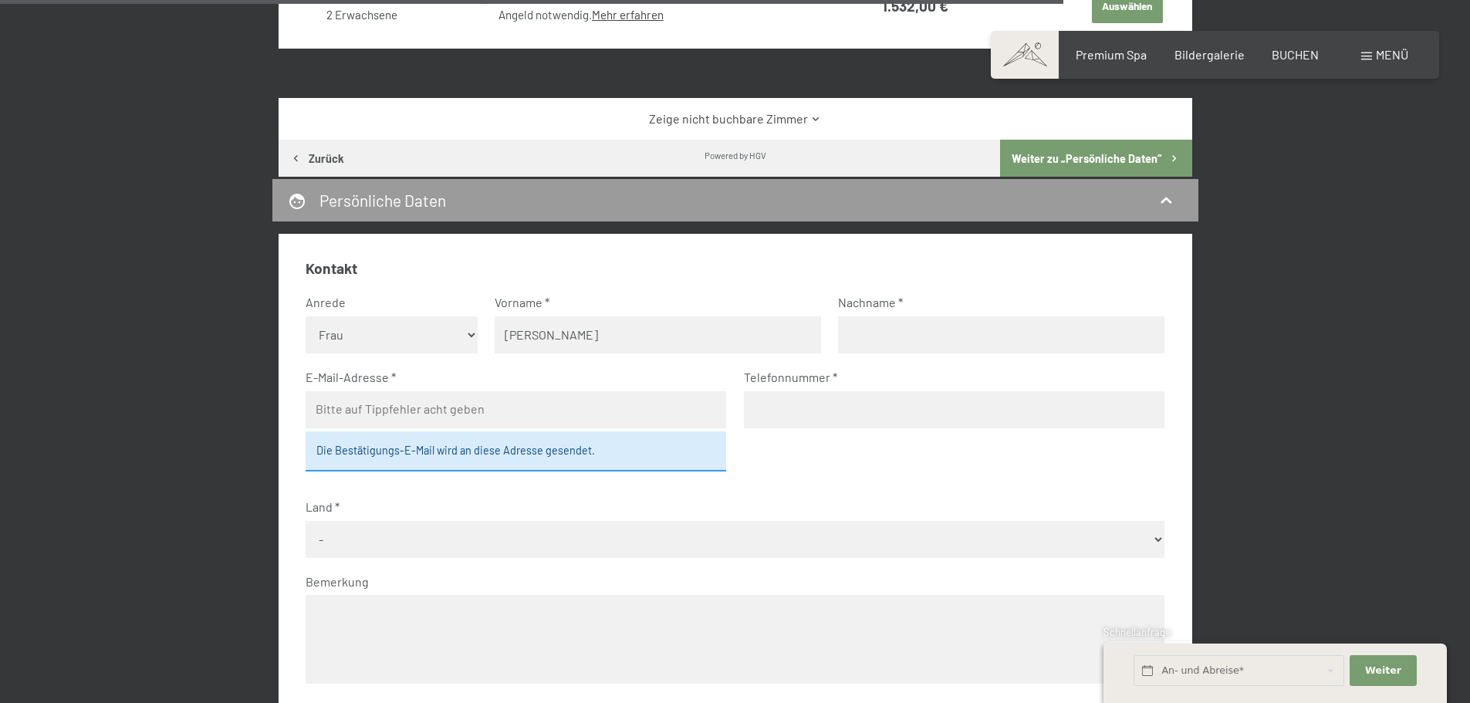
type input "Maier"
type input "[EMAIL_ADDRESS][DOMAIN_NAME]"
type input "01746385313"
select select "DEU"
click at [521, 414] on input "[EMAIL_ADDRESS][DOMAIN_NAME]" at bounding box center [516, 409] width 420 height 37
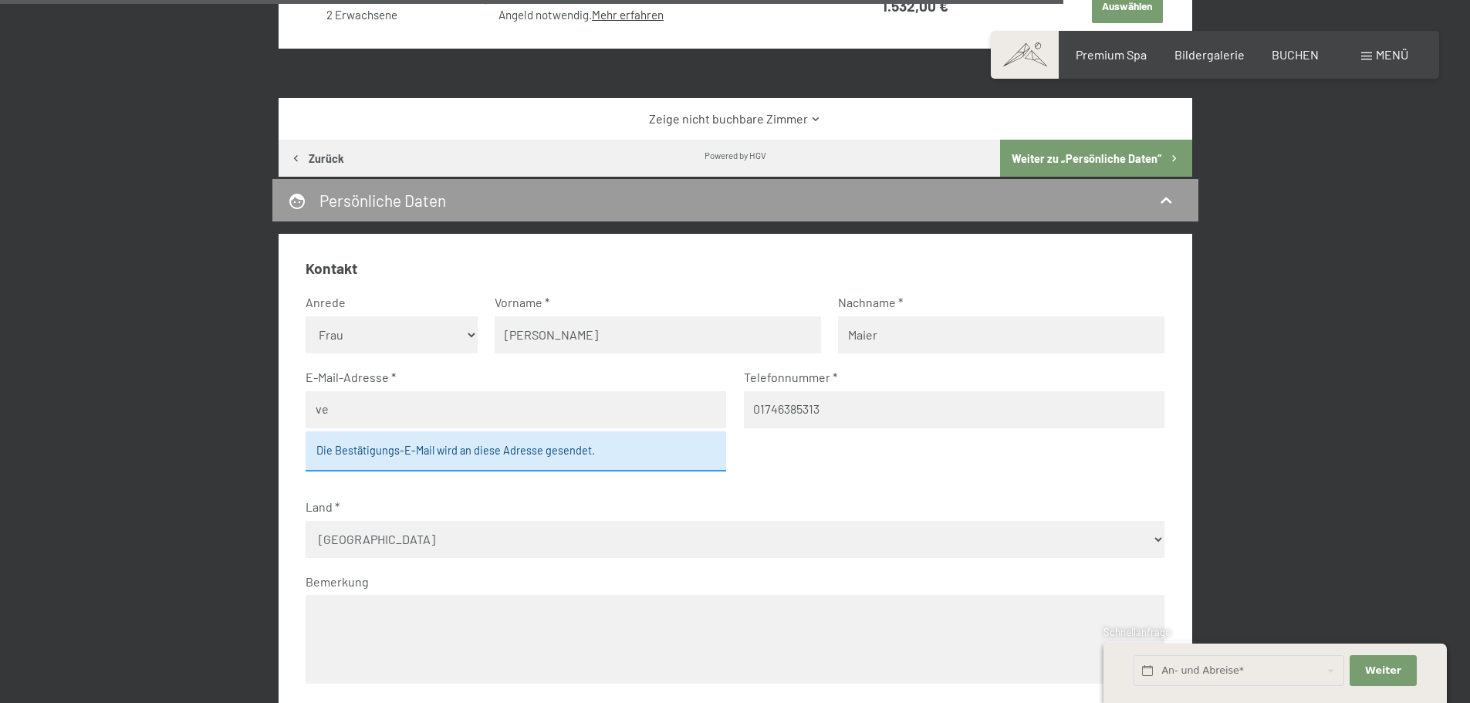
type input "v"
type input "[PERSON_NAME][EMAIL_ADDRESS][DOMAIN_NAME]"
click at [481, 451] on div "Die Bestätigungs-E-Mail wird an diese Adresse gesendet." at bounding box center [516, 451] width 420 height 40
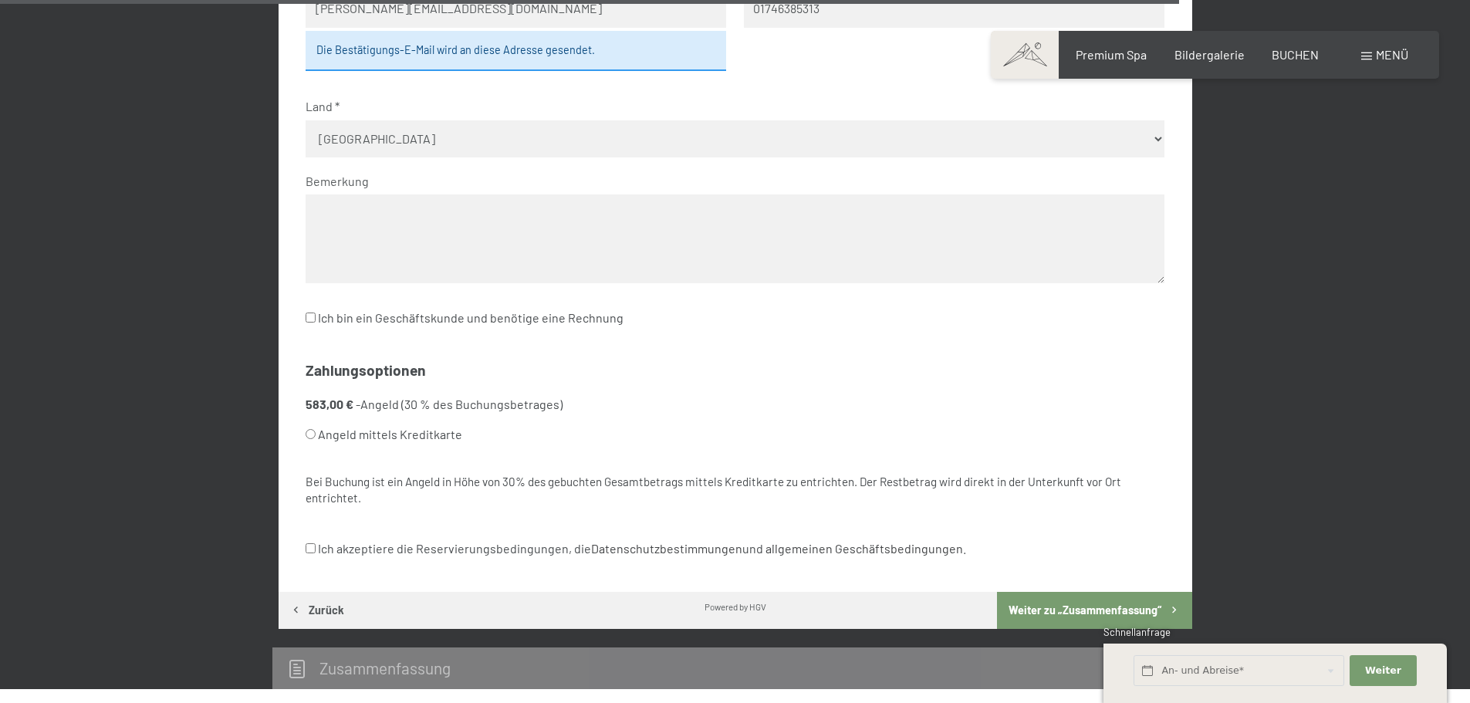
scroll to position [4366, 0]
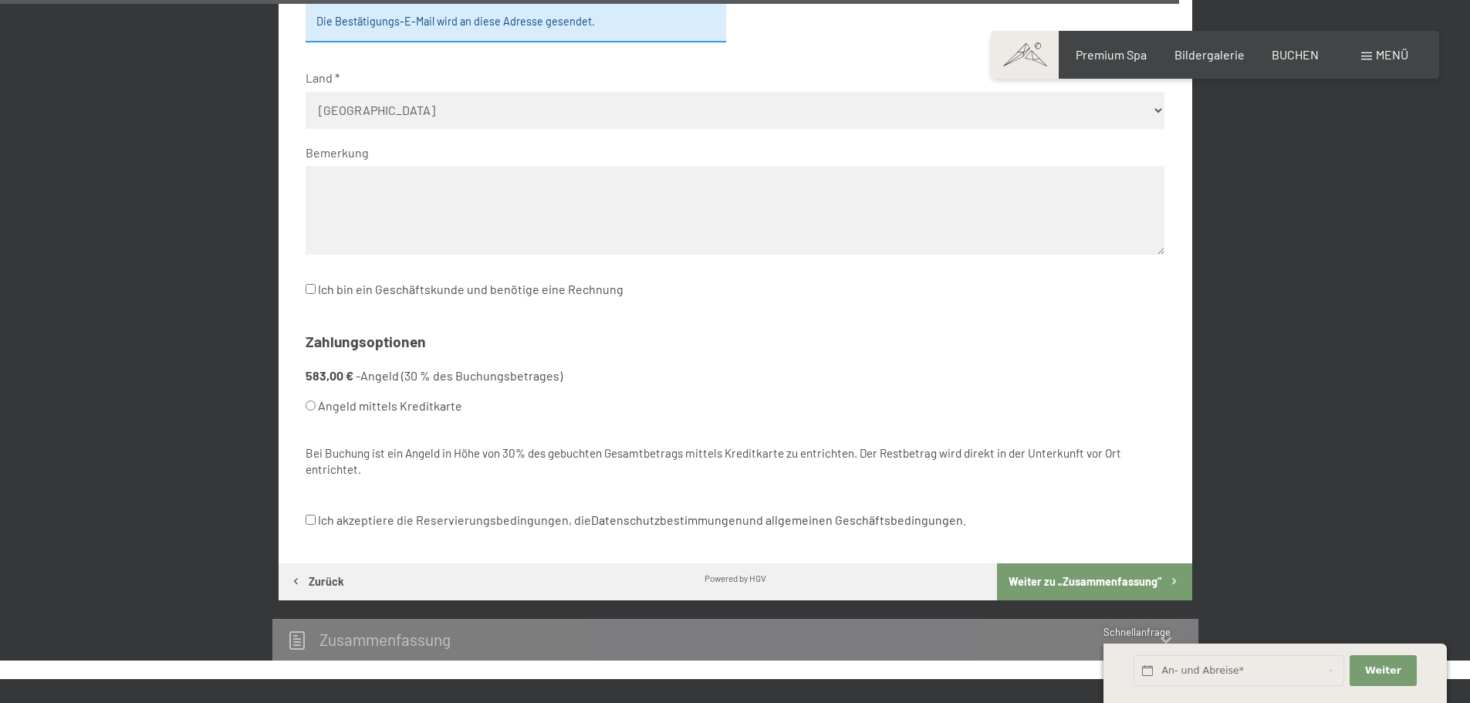
click at [310, 406] on input "Angeld mittels Kreditkarte" at bounding box center [311, 405] width 10 height 10
radio input "true"
click at [312, 518] on input "Ich akzeptiere die Reservierungsbedingungen, die Datenschutzbestimmungen und al…" at bounding box center [311, 520] width 10 height 10
checkbox input "true"
click at [1086, 580] on button "Weiter zu „Zusammen­fassung“" at bounding box center [1094, 581] width 194 height 37
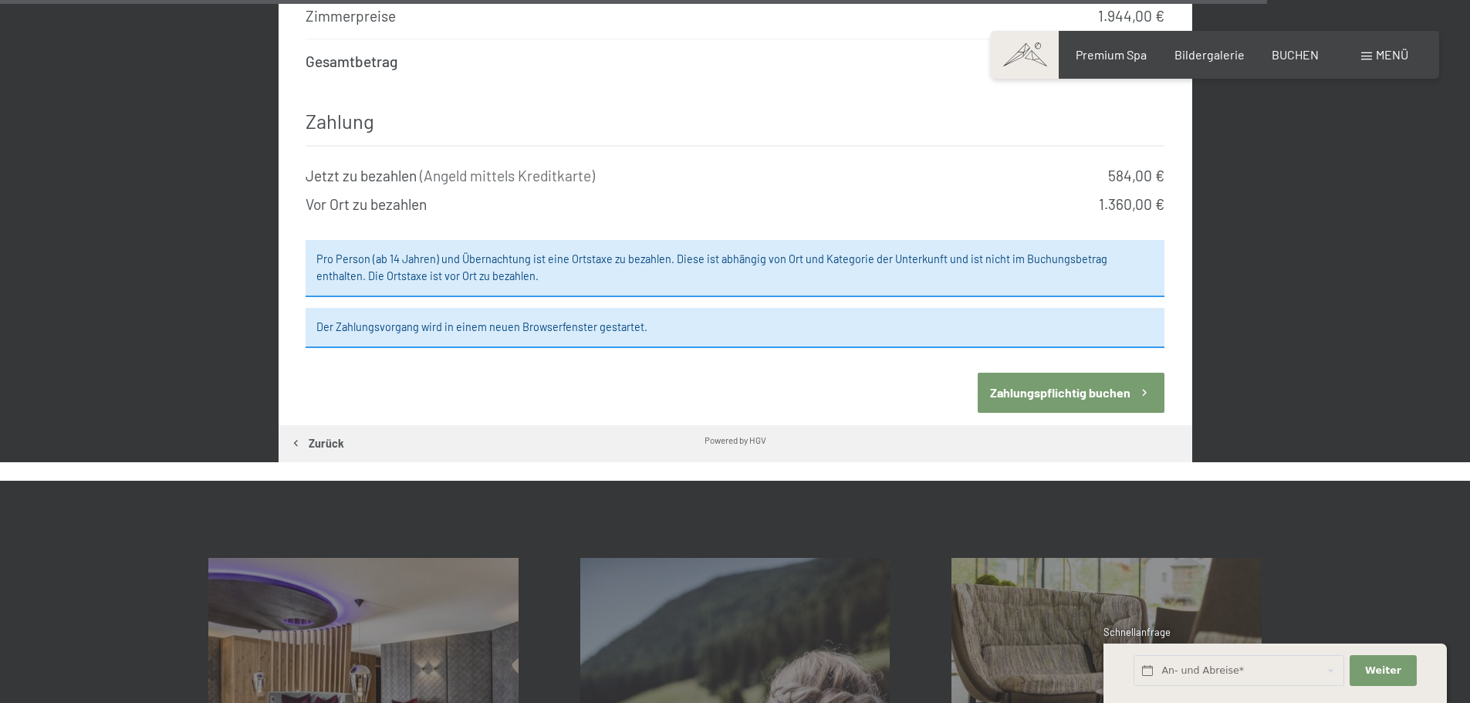
scroll to position [5459, 0]
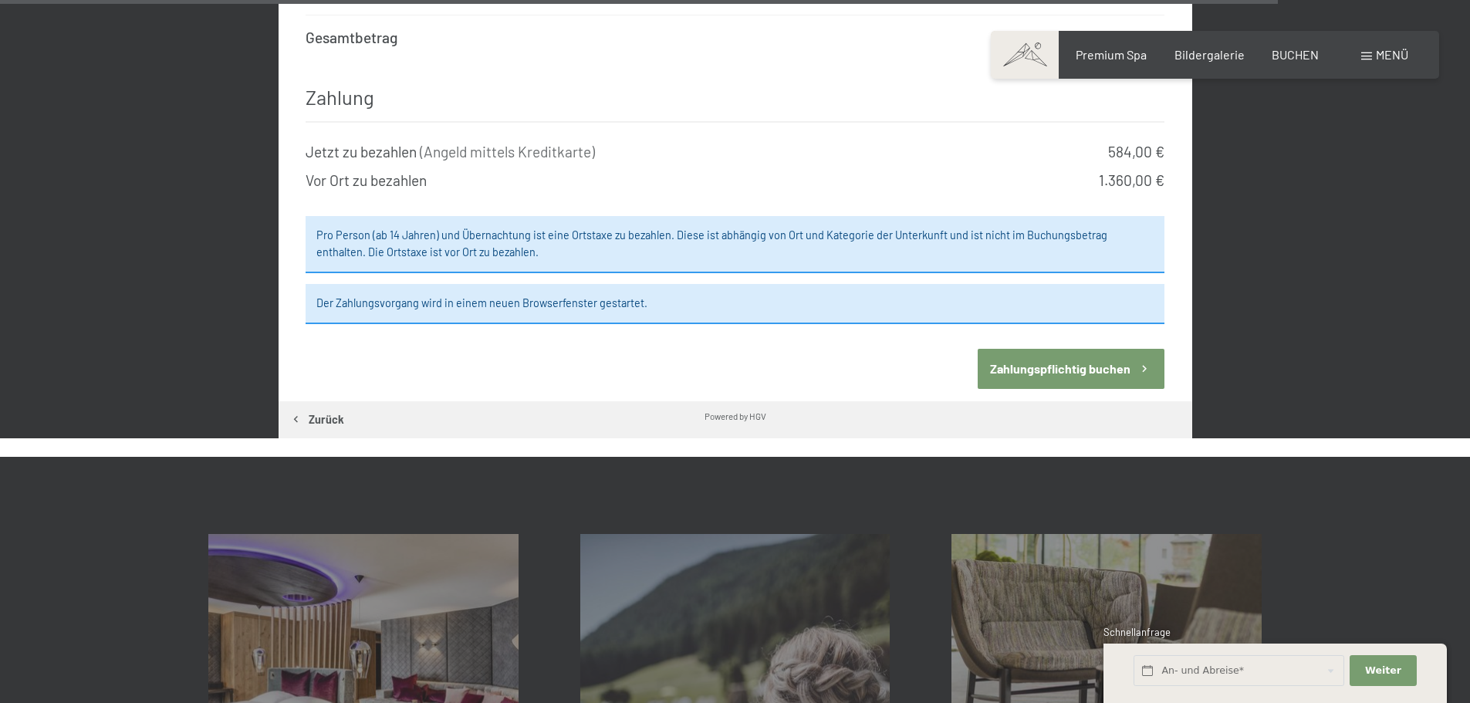
click at [1102, 349] on button "Zahlungspflichtig buchen" at bounding box center [1071, 368] width 187 height 39
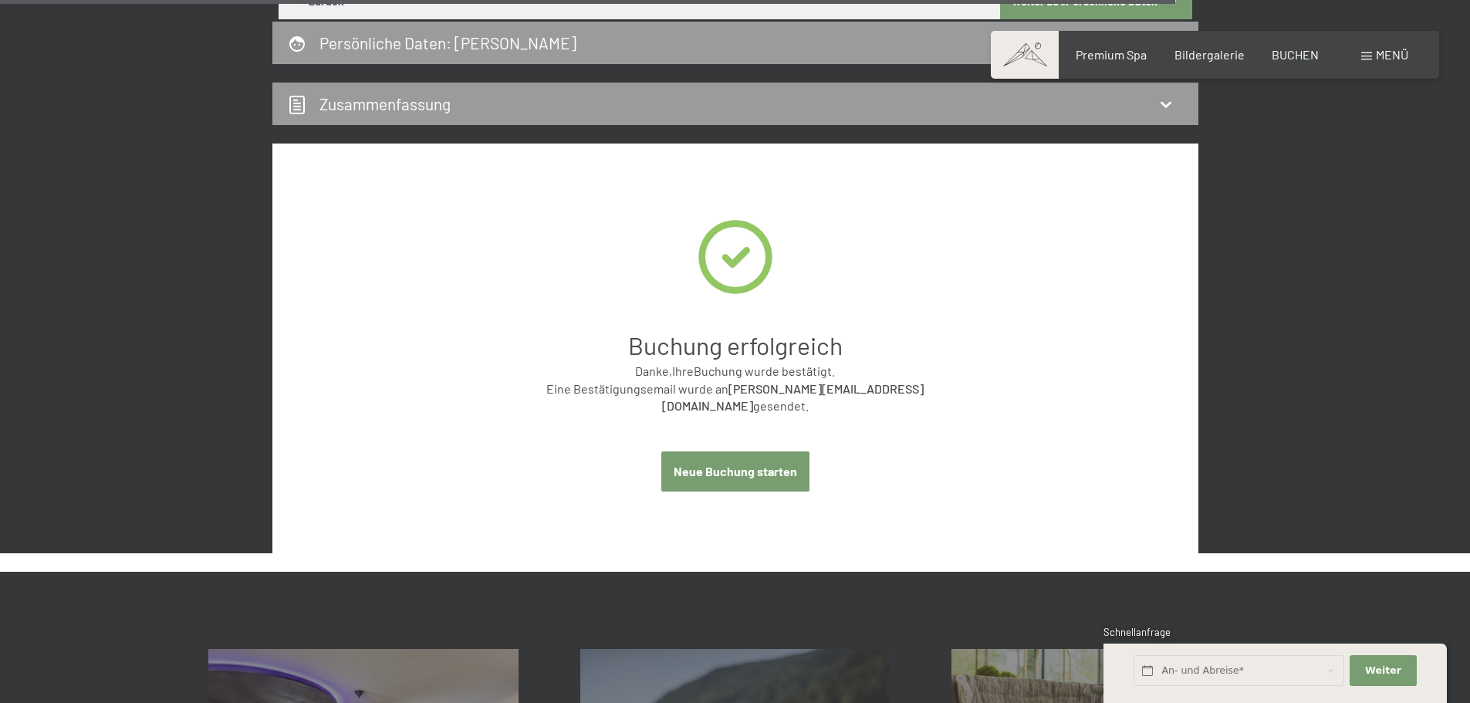
scroll to position [4009, 0]
